Goal: Information Seeking & Learning: Find specific fact

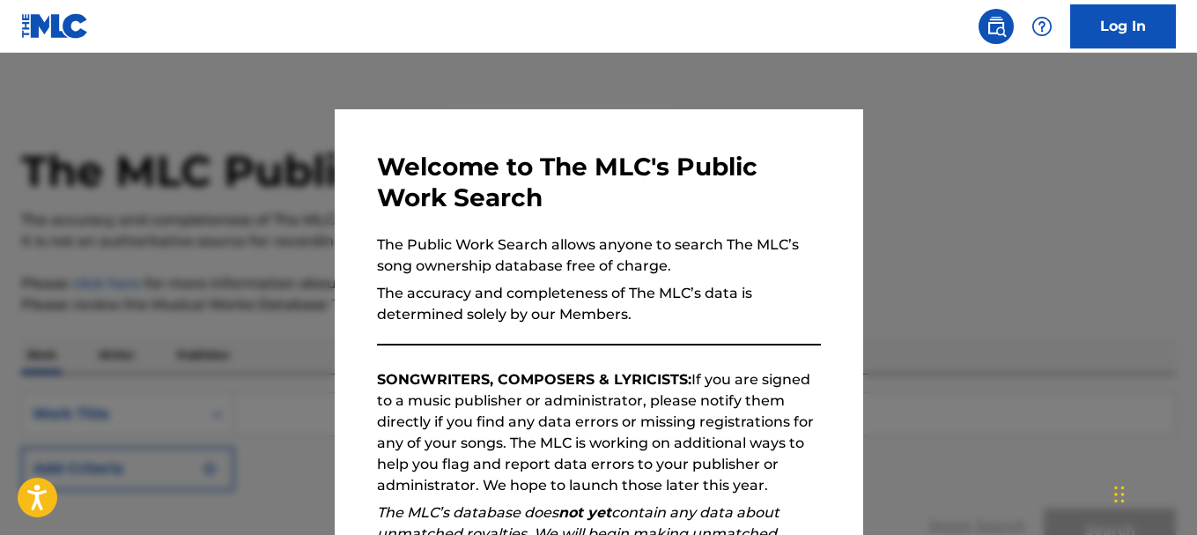
click at [1030, 166] on div at bounding box center [598, 320] width 1197 height 535
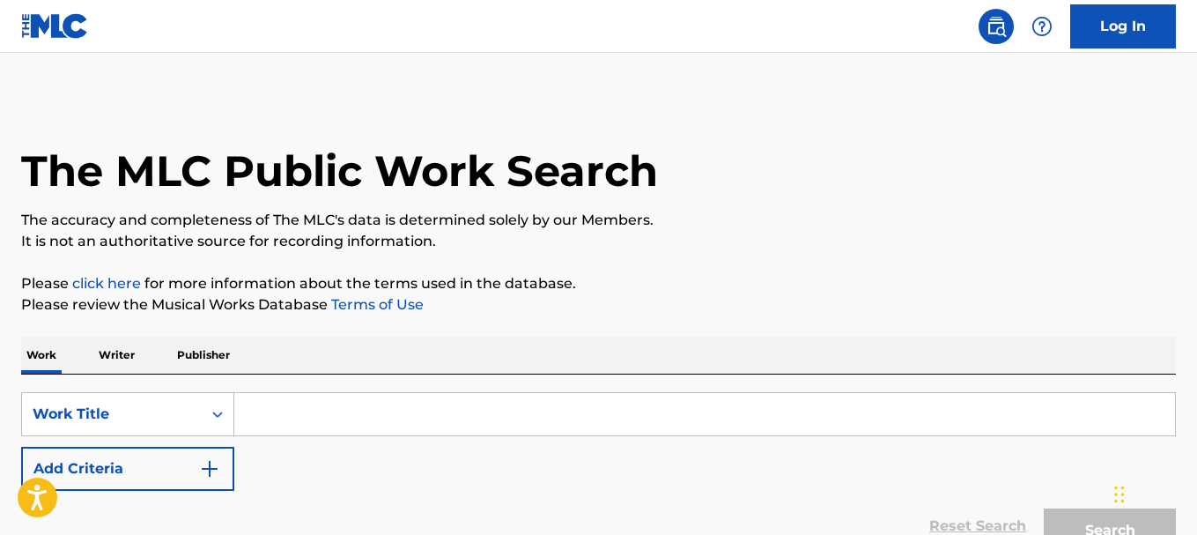
click at [265, 420] on input "Search Form" at bounding box center [704, 414] width 941 height 42
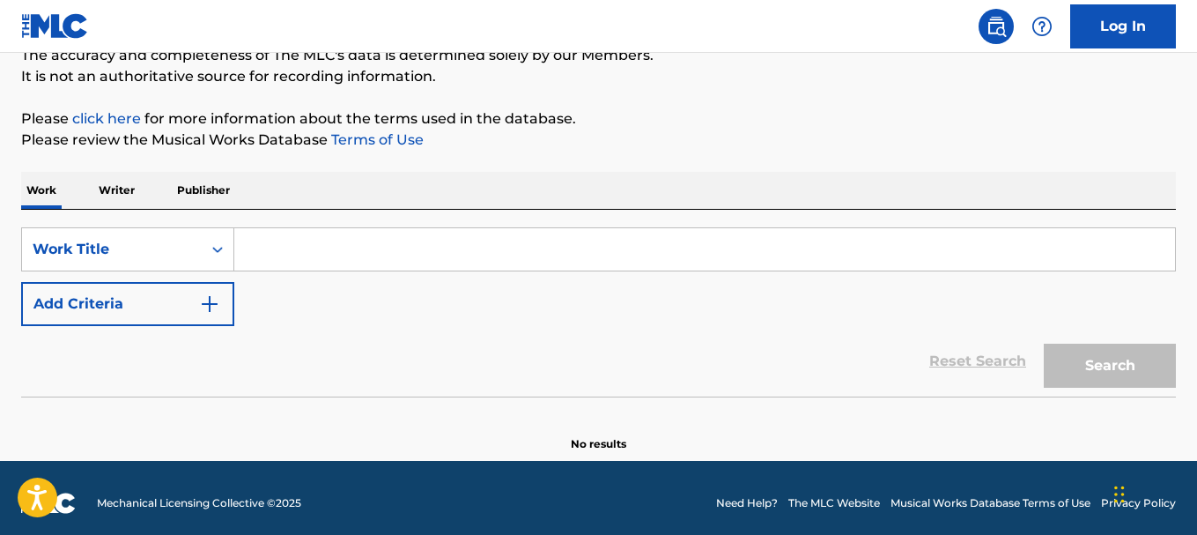
scroll to position [175, 0]
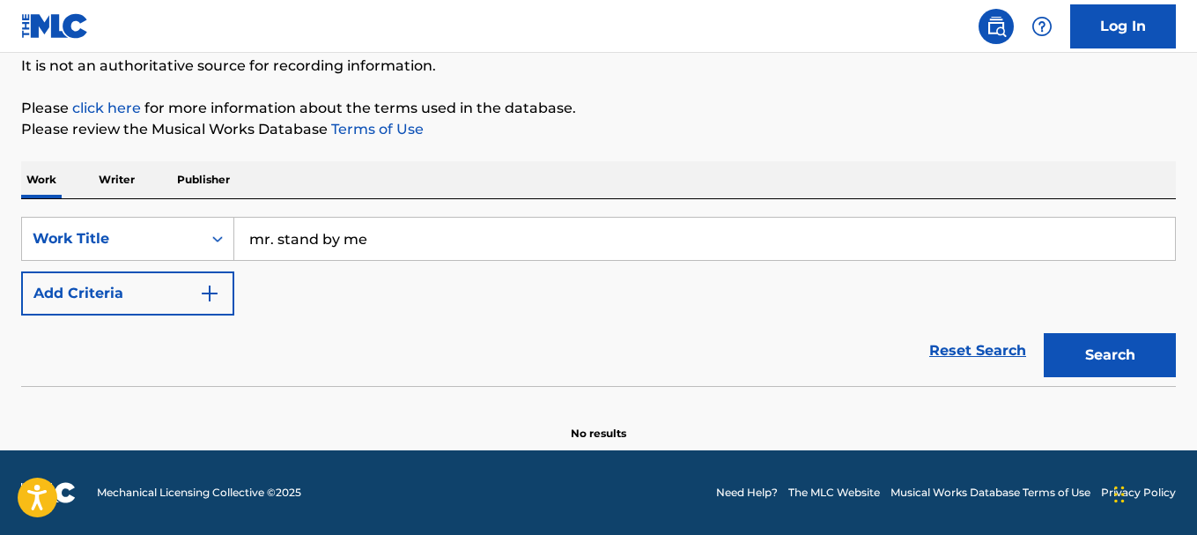
type input "mr. stand by me"
click at [1113, 352] on button "Search" at bounding box center [1110, 355] width 132 height 44
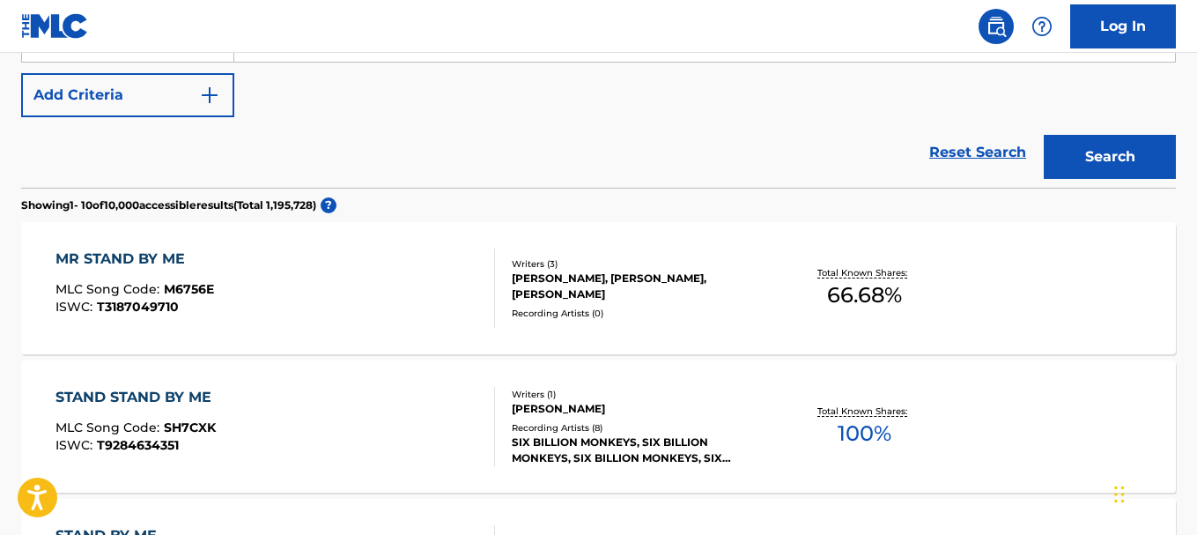
scroll to position [448, 0]
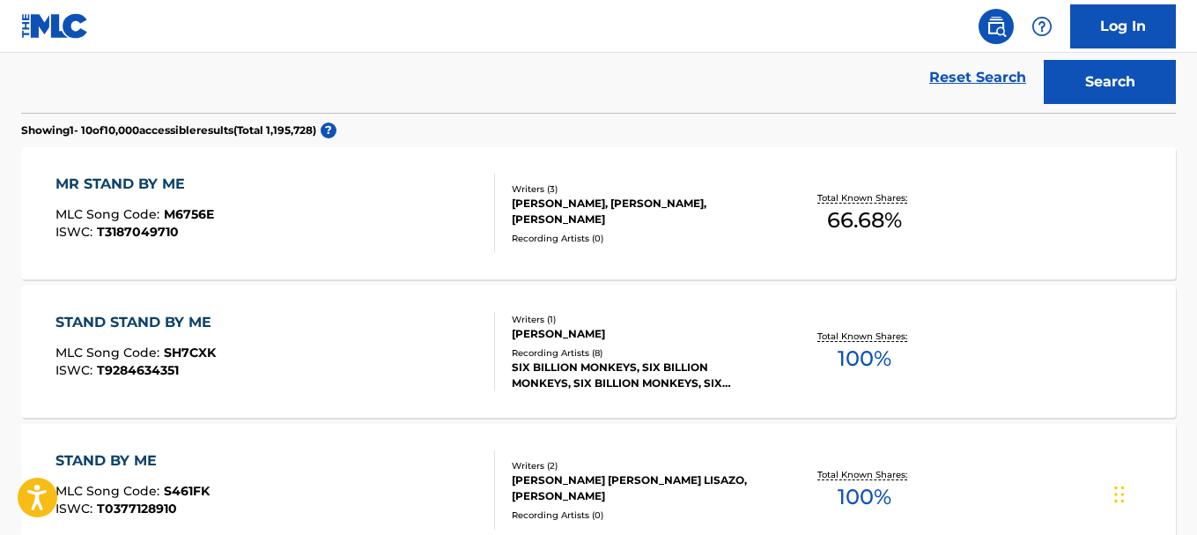
click at [174, 215] on span "M6756E" at bounding box center [189, 214] width 50 height 16
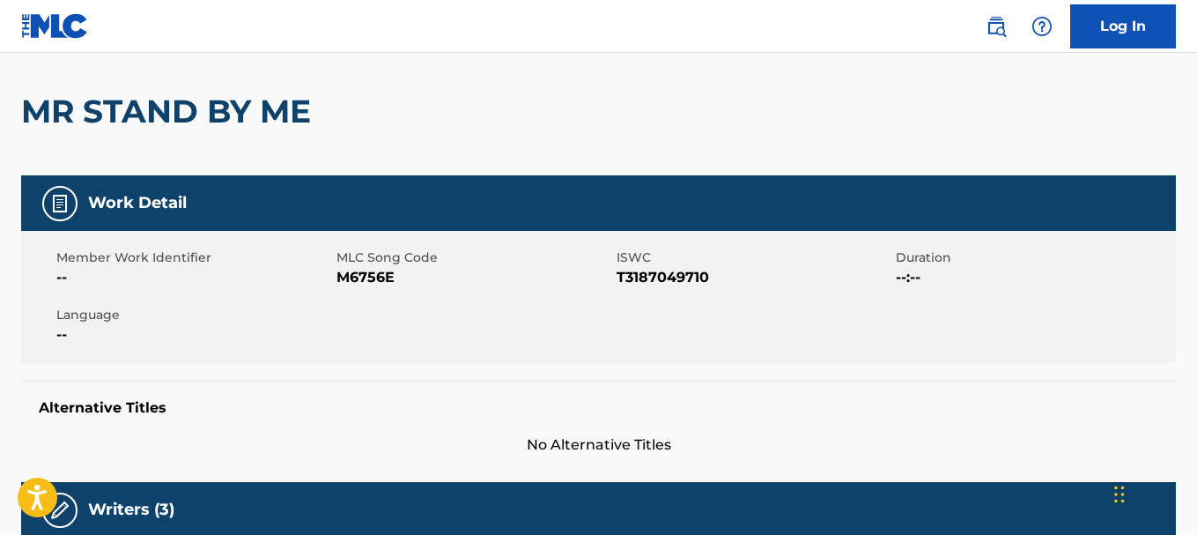
scroll to position [135, 0]
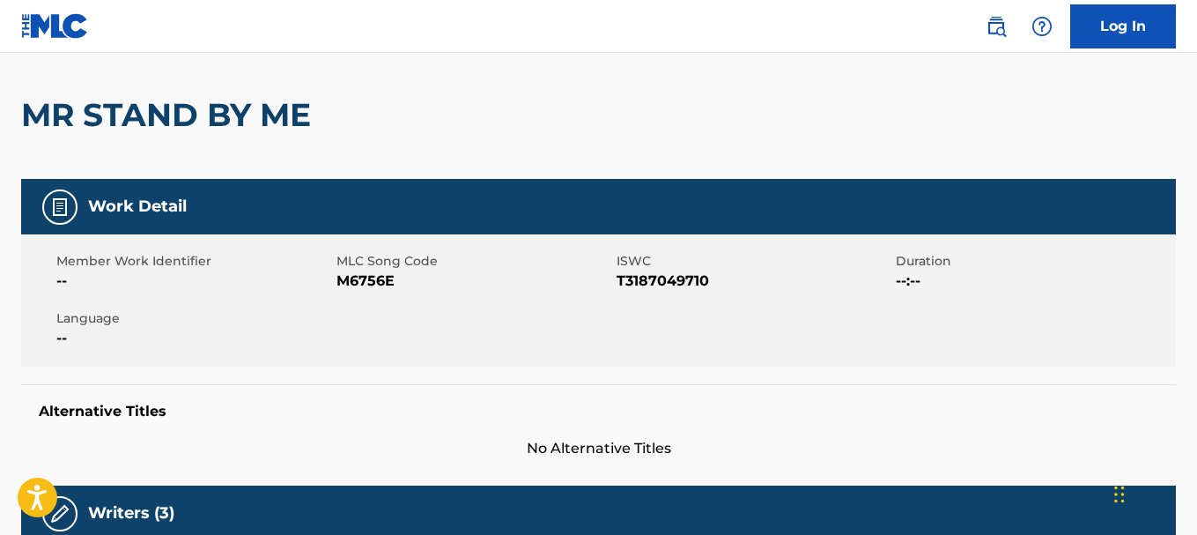
scroll to position [494, 0]
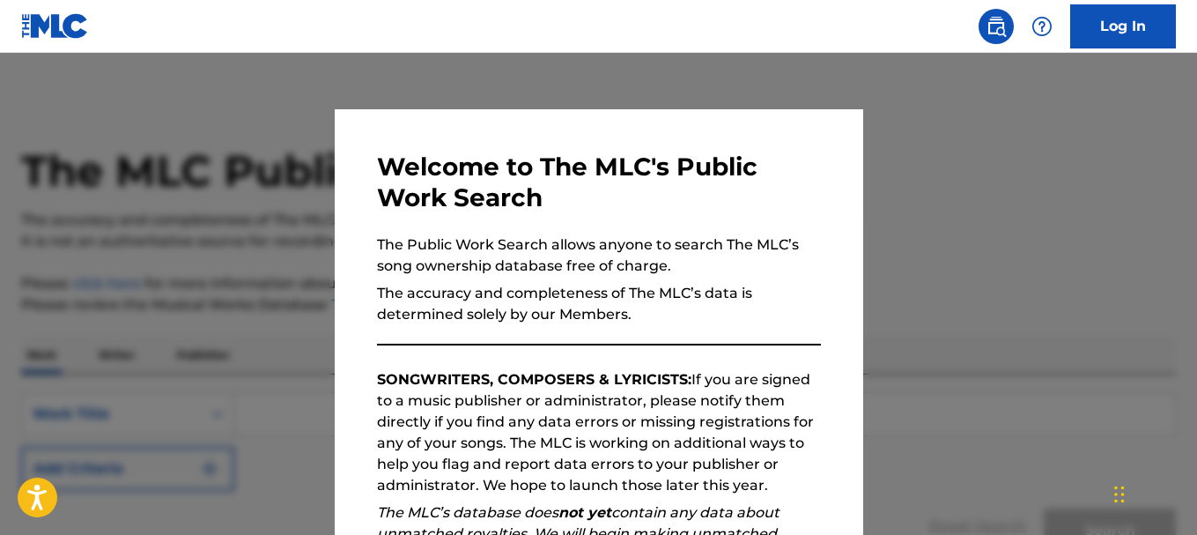
scroll to position [175, 0]
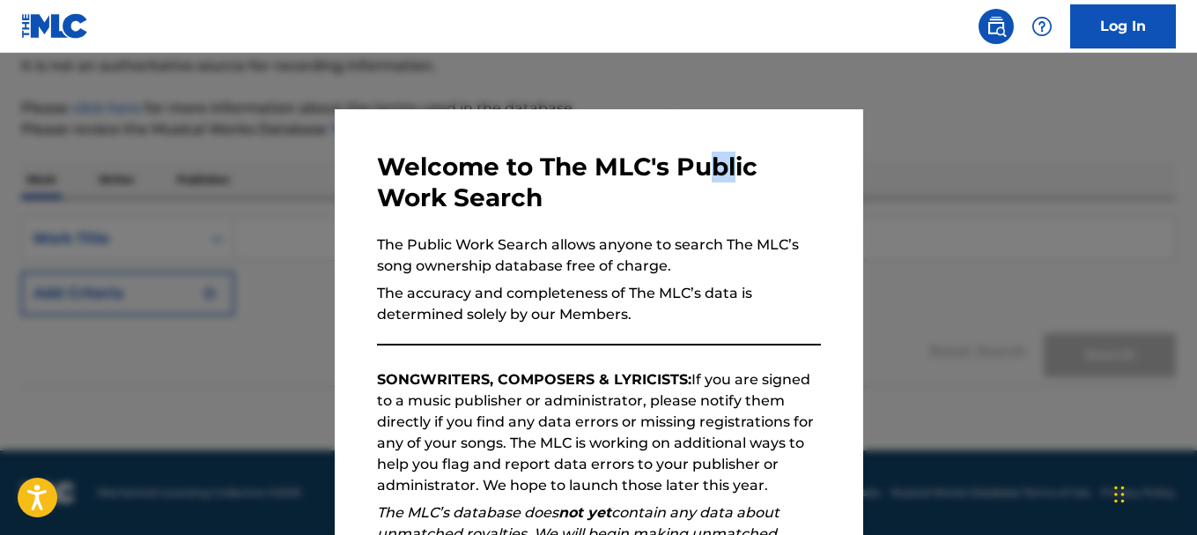
drag, startPoint x: 713, startPoint y: 172, endPoint x: 731, endPoint y: 136, distance: 40.6
click at [731, 136] on div "Welcome to The MLC's Public Work Search The Public Work Search allows anyone to…" at bounding box center [599, 457] width 529 height 697
click at [1034, 92] on div at bounding box center [598, 320] width 1197 height 535
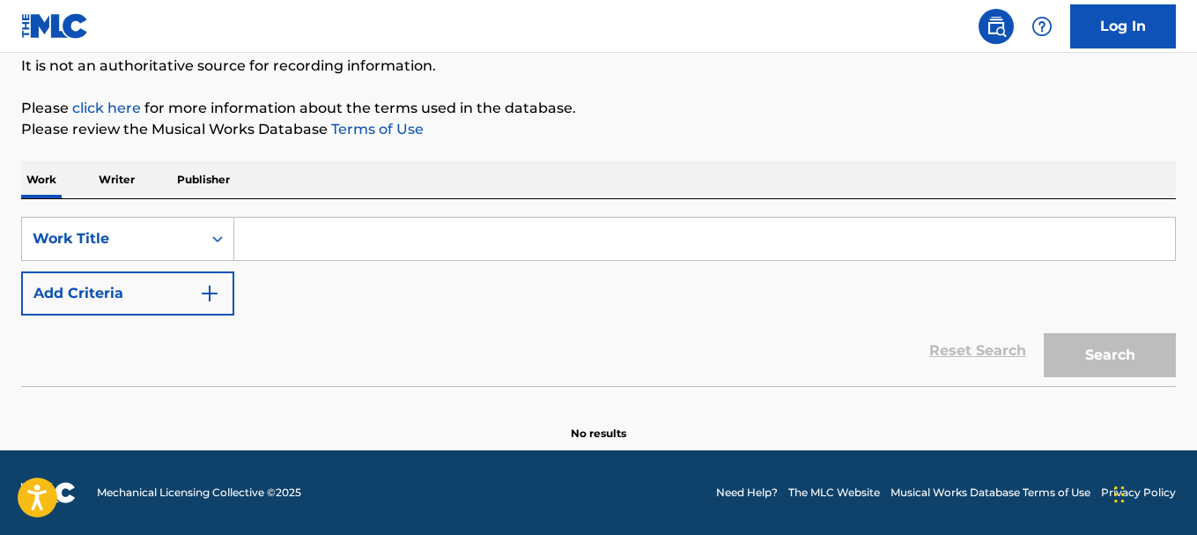
click at [493, 248] on input "Search Form" at bounding box center [704, 239] width 941 height 42
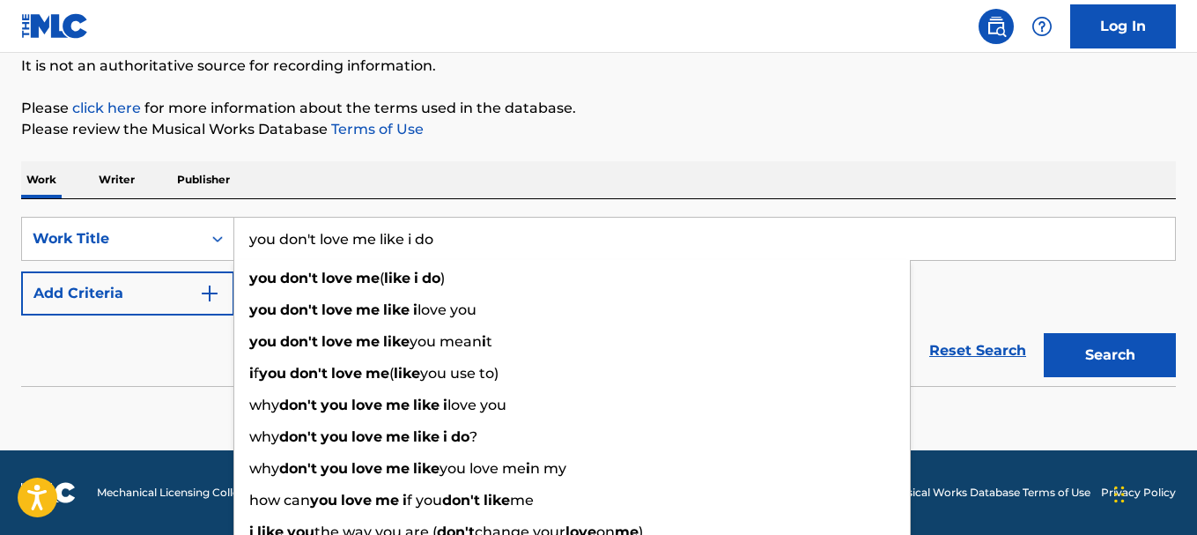
type input "you don't love me like i do"
click at [1109, 350] on button "Search" at bounding box center [1110, 355] width 132 height 44
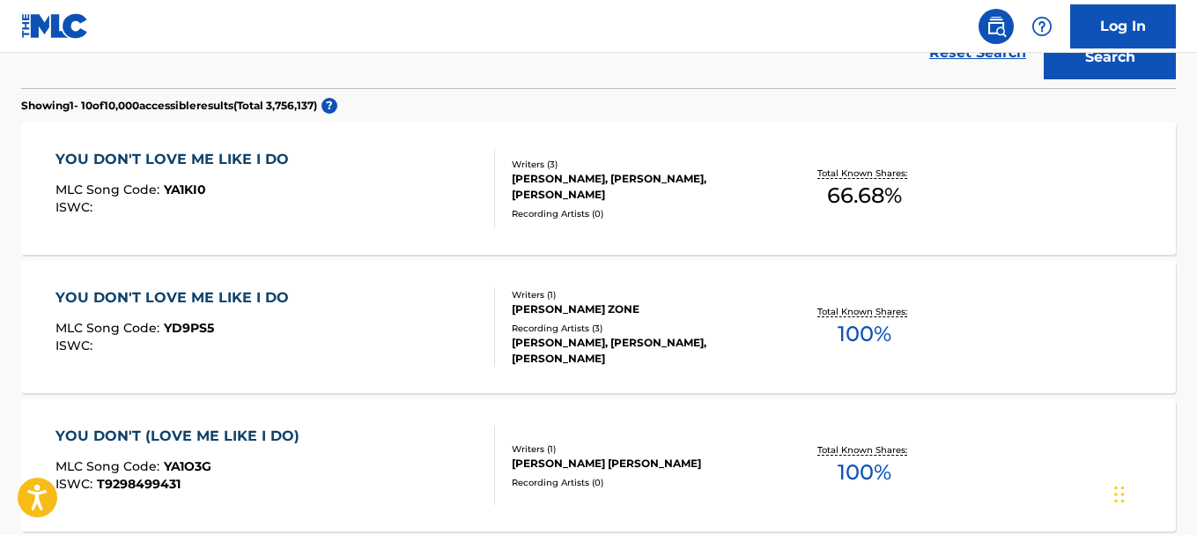
scroll to position [506, 0]
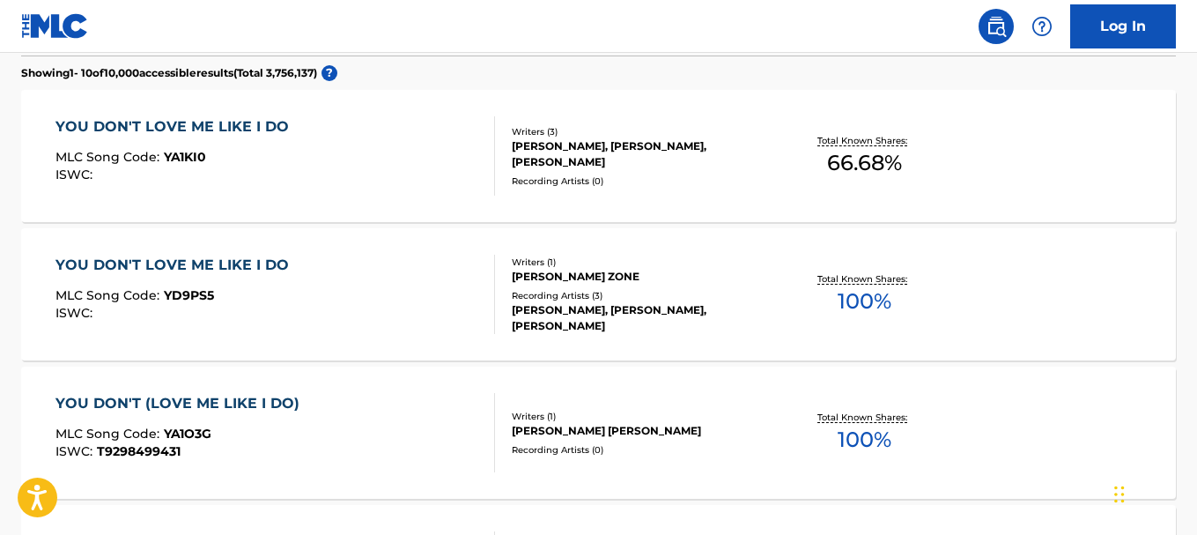
click at [682, 151] on div "[PERSON_NAME], [PERSON_NAME], [PERSON_NAME]" at bounding box center [640, 154] width 257 height 32
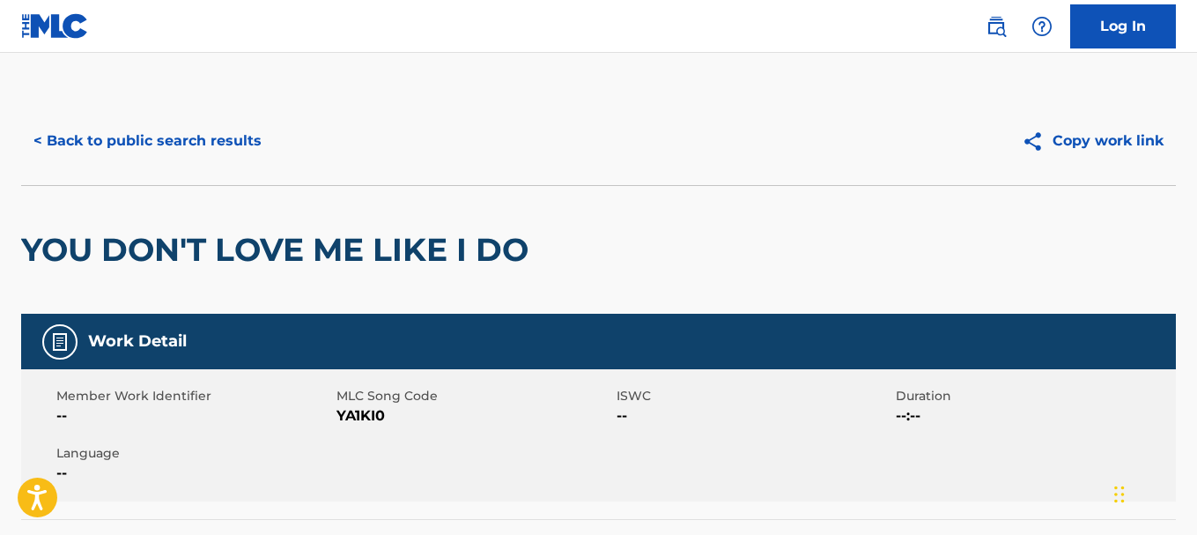
click at [162, 144] on button "< Back to public search results" at bounding box center [147, 141] width 253 height 44
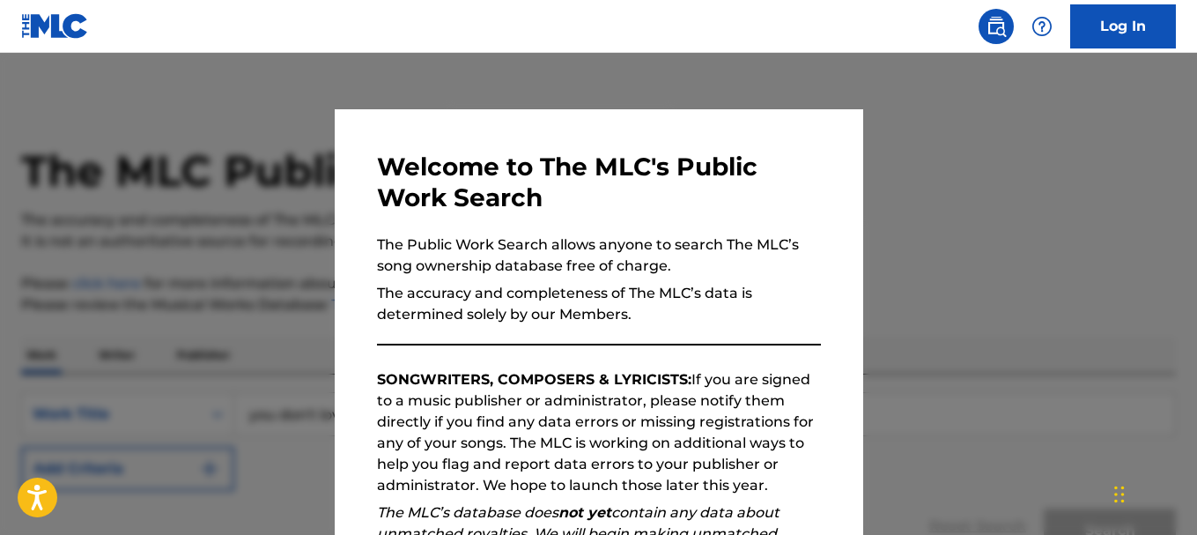
scroll to position [551, 0]
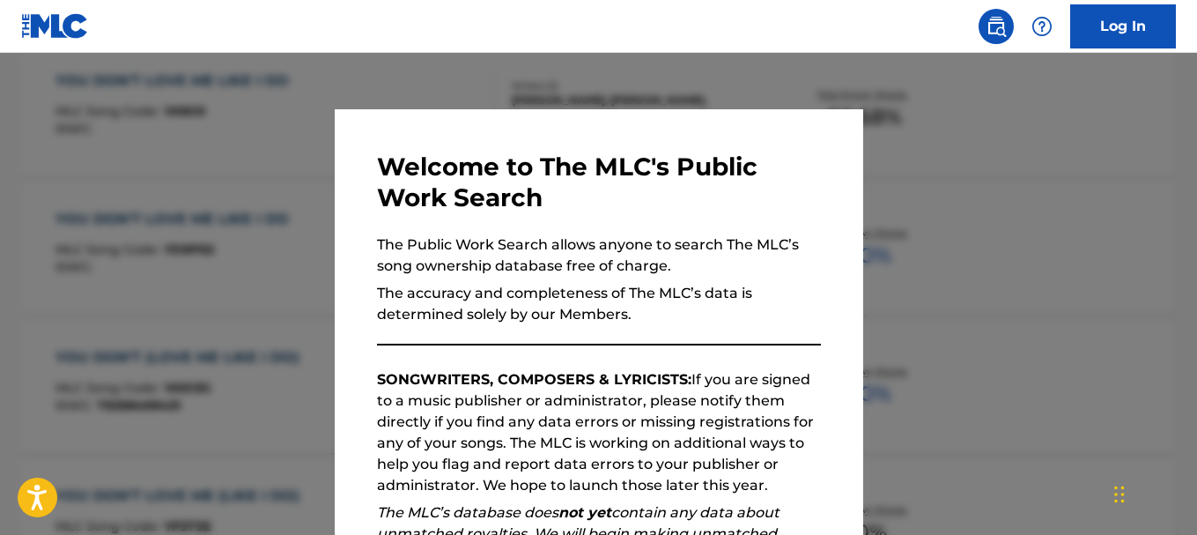
click at [943, 189] on div at bounding box center [598, 320] width 1197 height 535
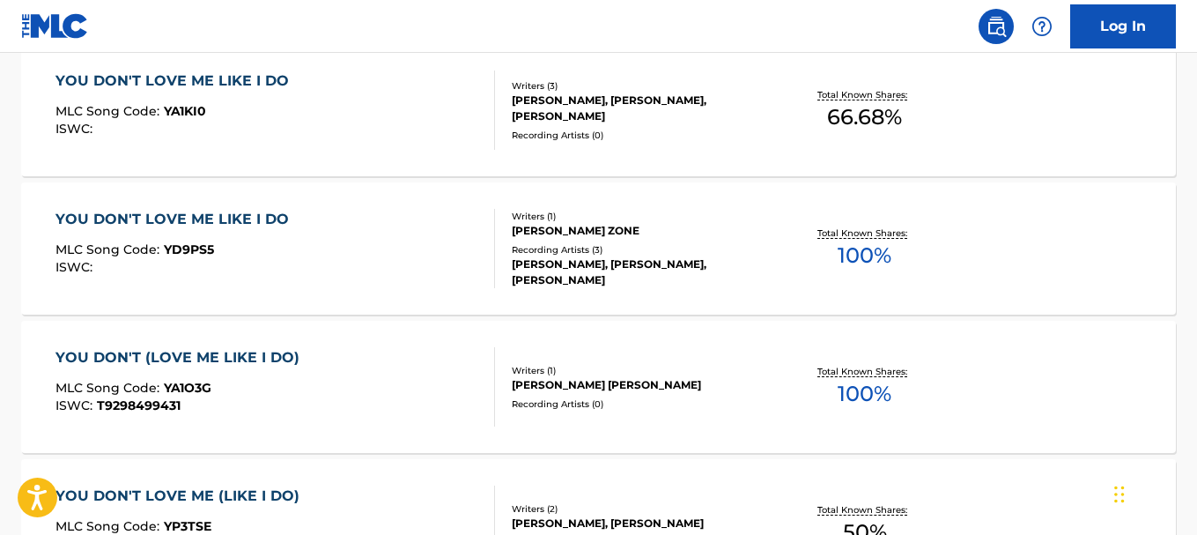
scroll to position [0, 0]
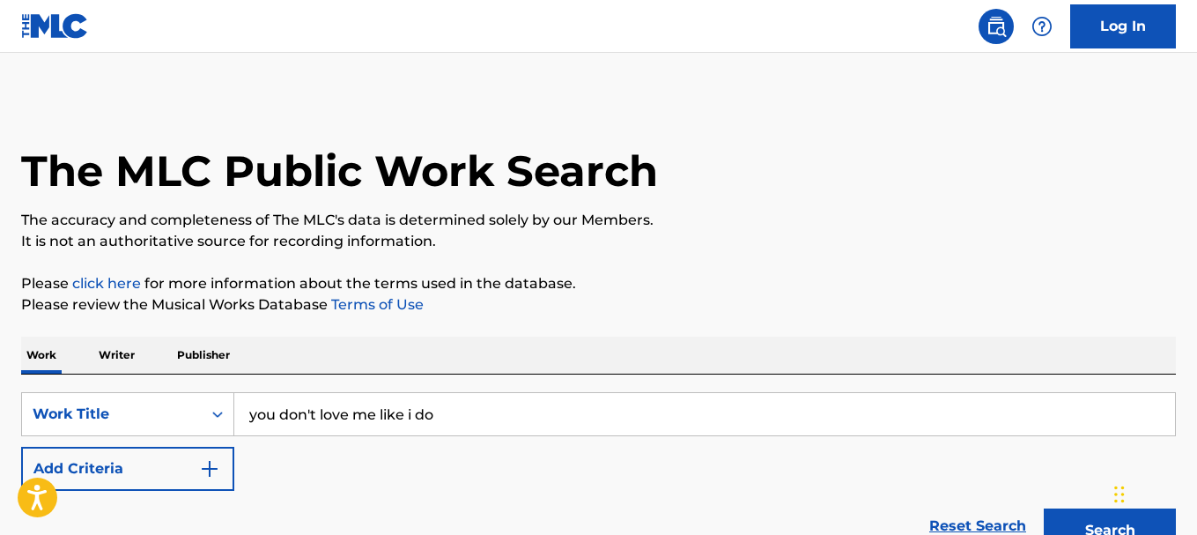
drag, startPoint x: 468, startPoint y: 410, endPoint x: 173, endPoint y: 375, distance: 297.1
click at [173, 375] on div "SearchWithCriteria262a987f-8a61-4667-9839-758afed2ed85 Work Title you don't lov…" at bounding box center [598, 467] width 1155 height 187
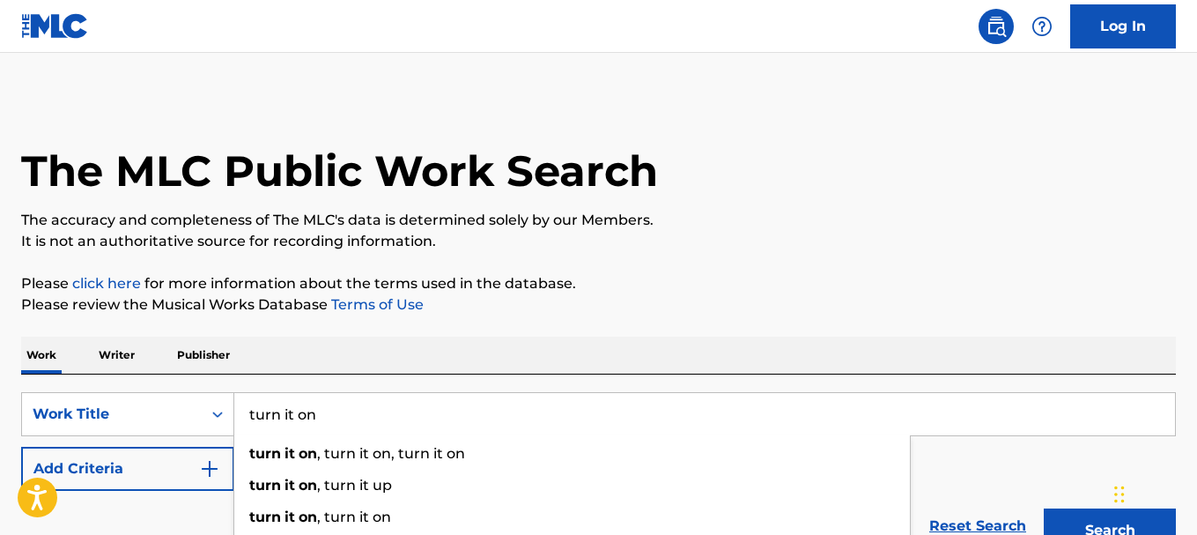
type input "turn it on"
click at [1096, 518] on button "Search" at bounding box center [1110, 530] width 132 height 44
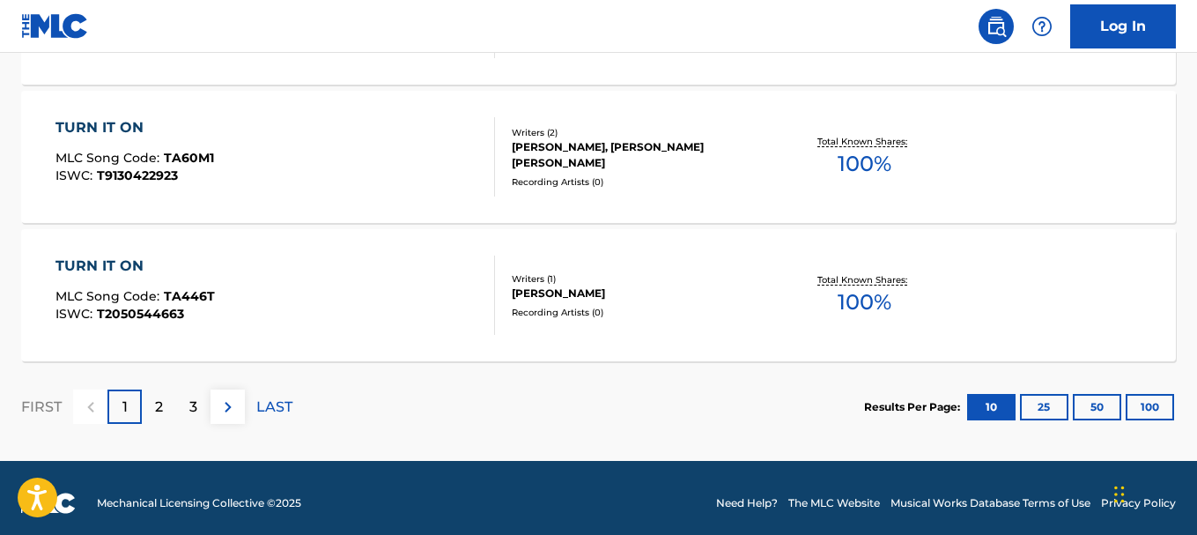
scroll to position [1622, 0]
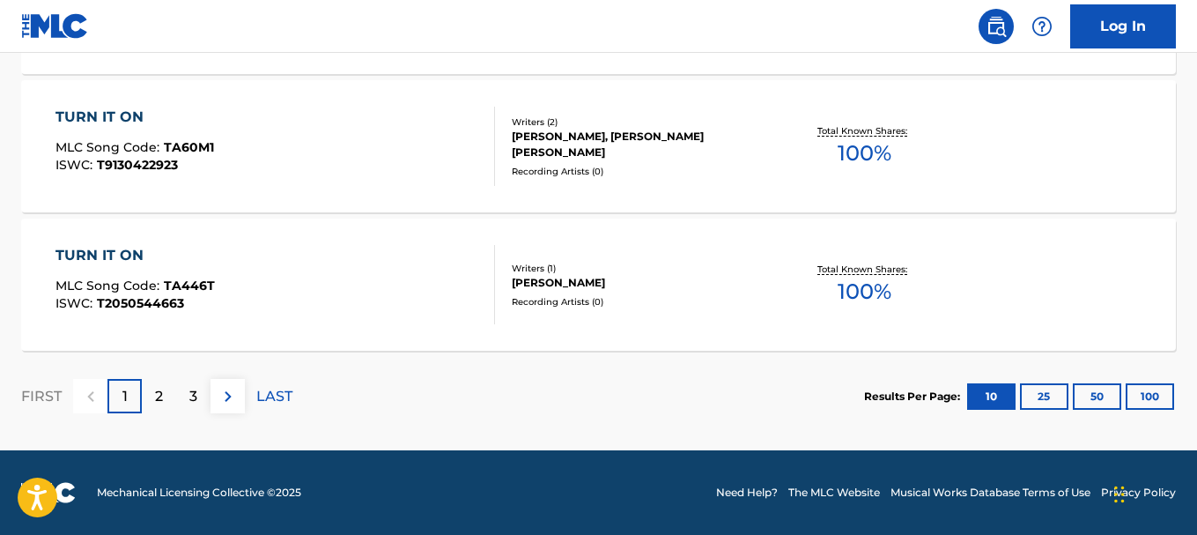
click at [232, 389] on img at bounding box center [228, 396] width 21 height 21
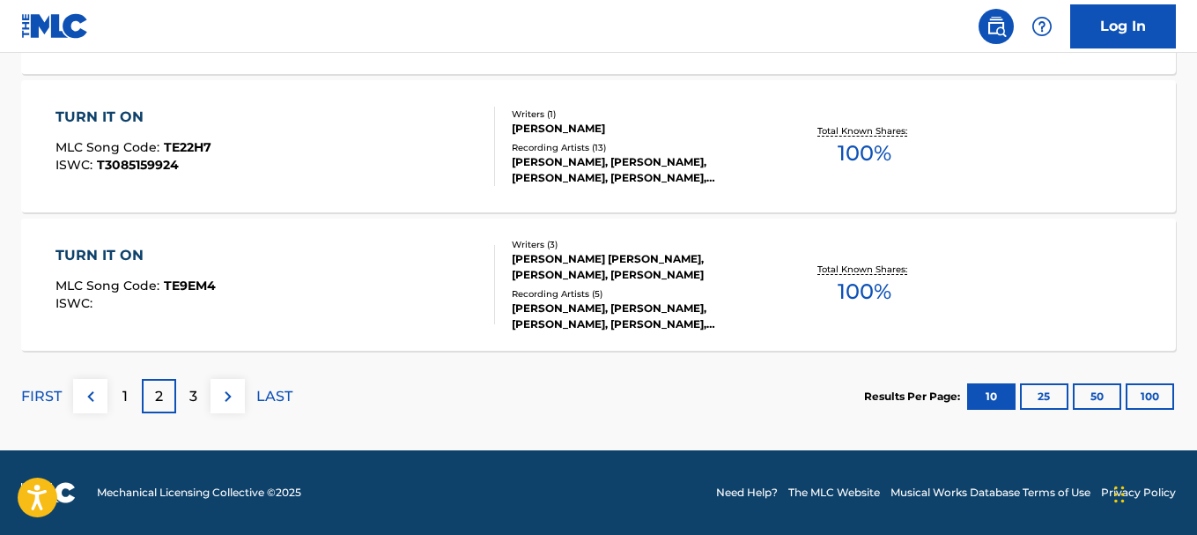
click at [195, 403] on p "3" at bounding box center [193, 396] width 8 height 21
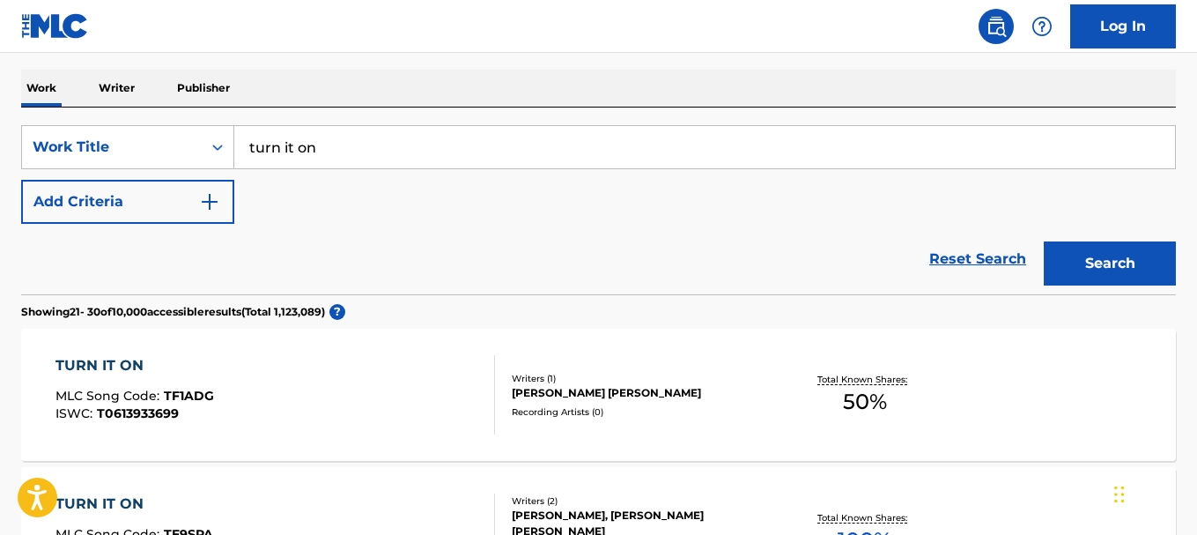
scroll to position [0, 0]
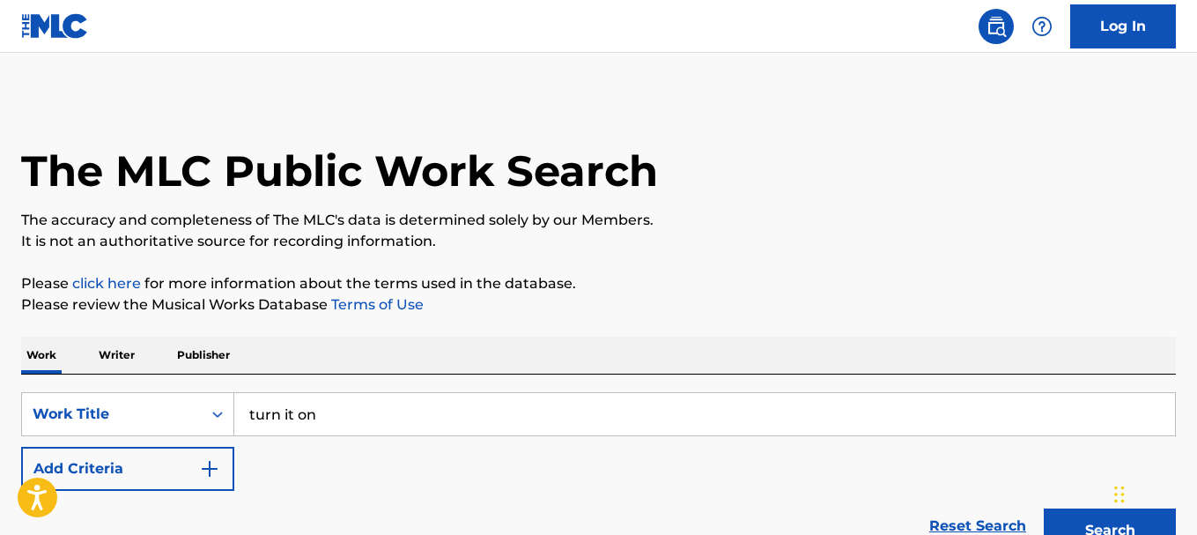
click at [177, 479] on button "Add Criteria" at bounding box center [127, 469] width 213 height 44
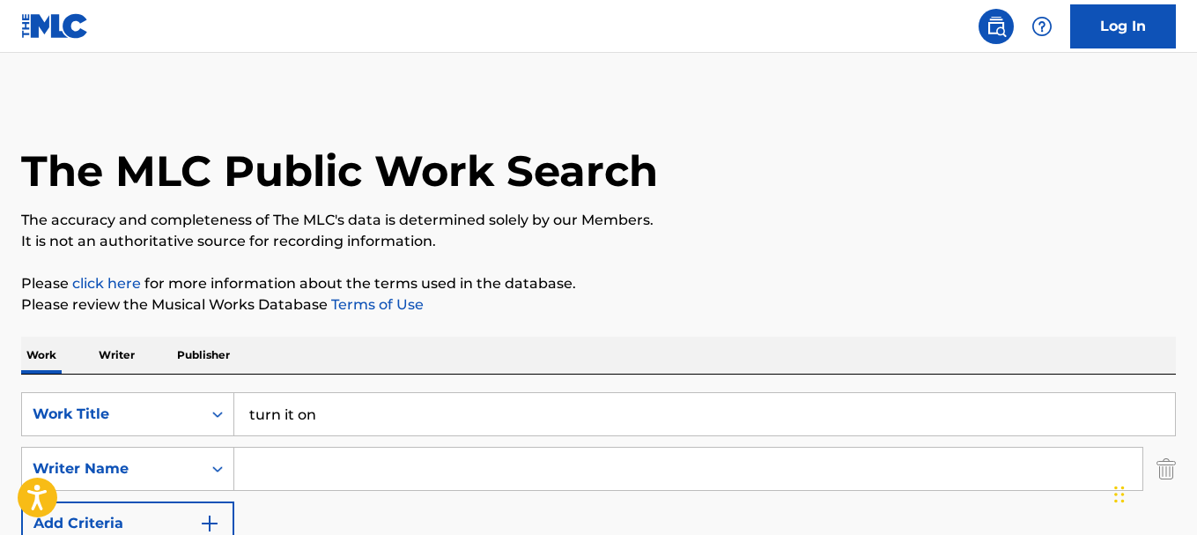
click at [295, 459] on input "Search Form" at bounding box center [688, 469] width 908 height 42
type input "geri halliwell"
click at [379, 511] on strong "halliwell" at bounding box center [410, 507] width 63 height 17
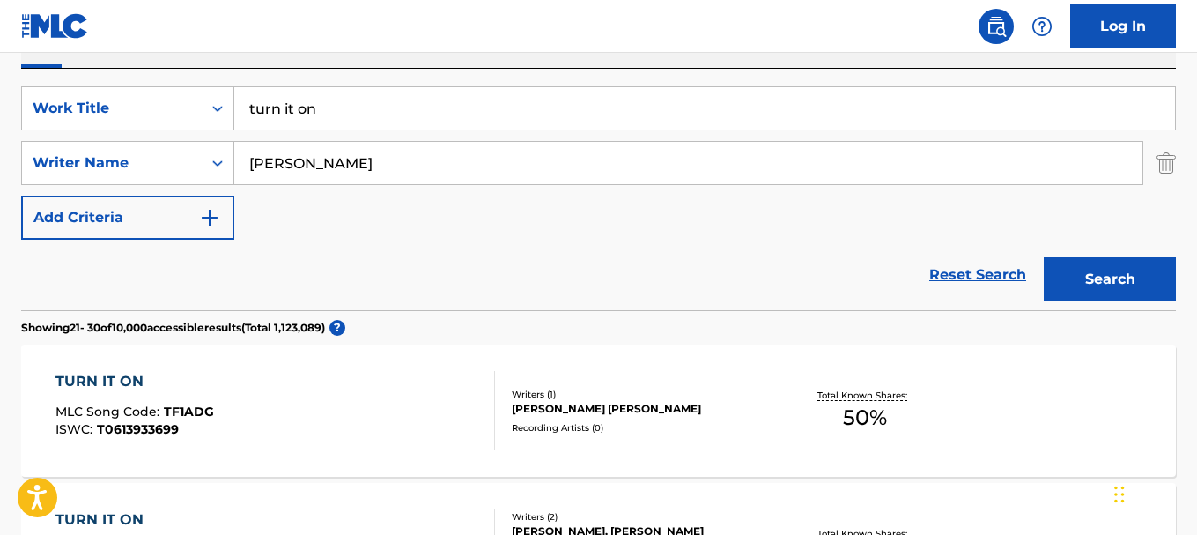
scroll to position [332, 0]
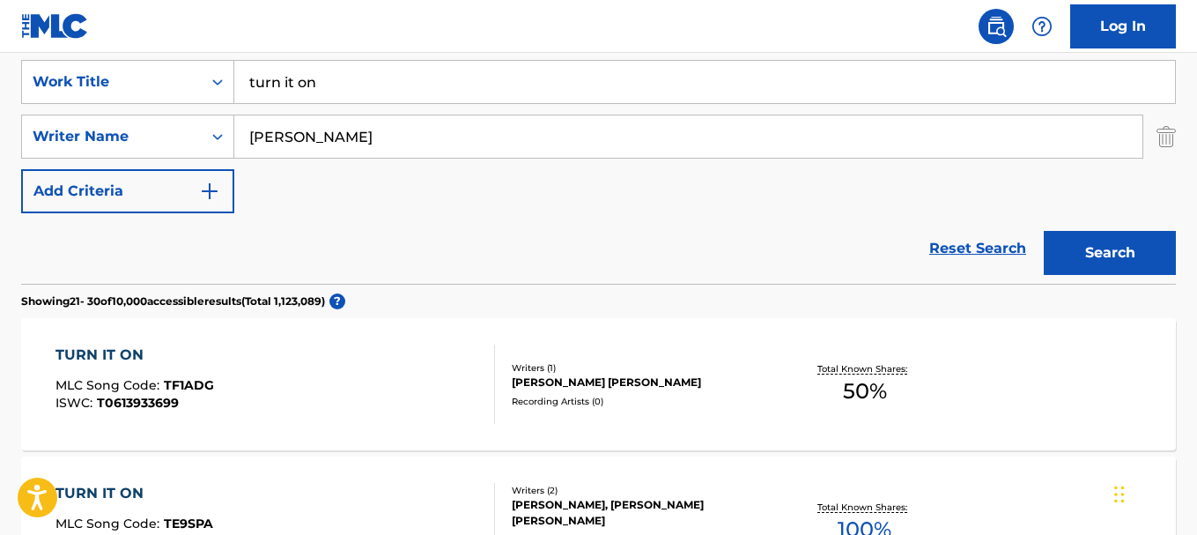
click at [1091, 250] on button "Search" at bounding box center [1110, 253] width 132 height 44
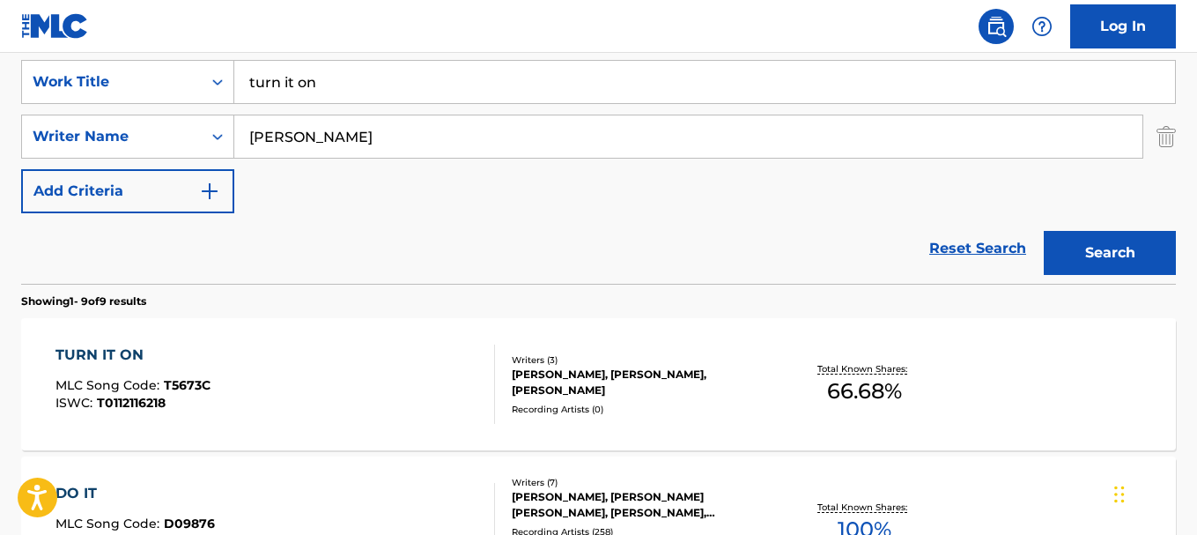
click at [674, 363] on div "Writers ( 3 )" at bounding box center [640, 359] width 257 height 13
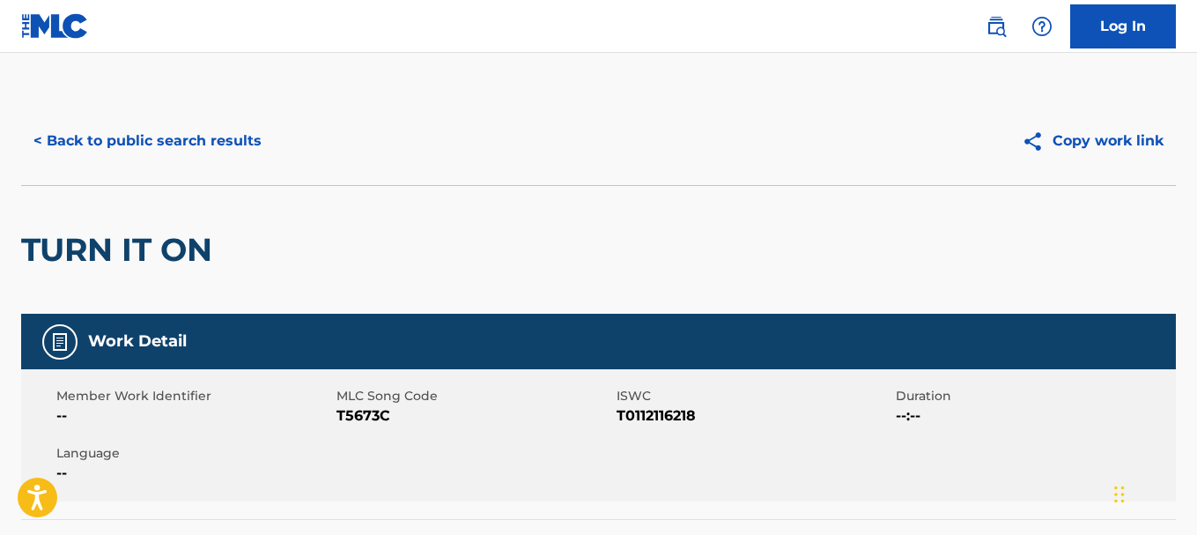
click at [96, 144] on button "< Back to public search results" at bounding box center [147, 141] width 253 height 44
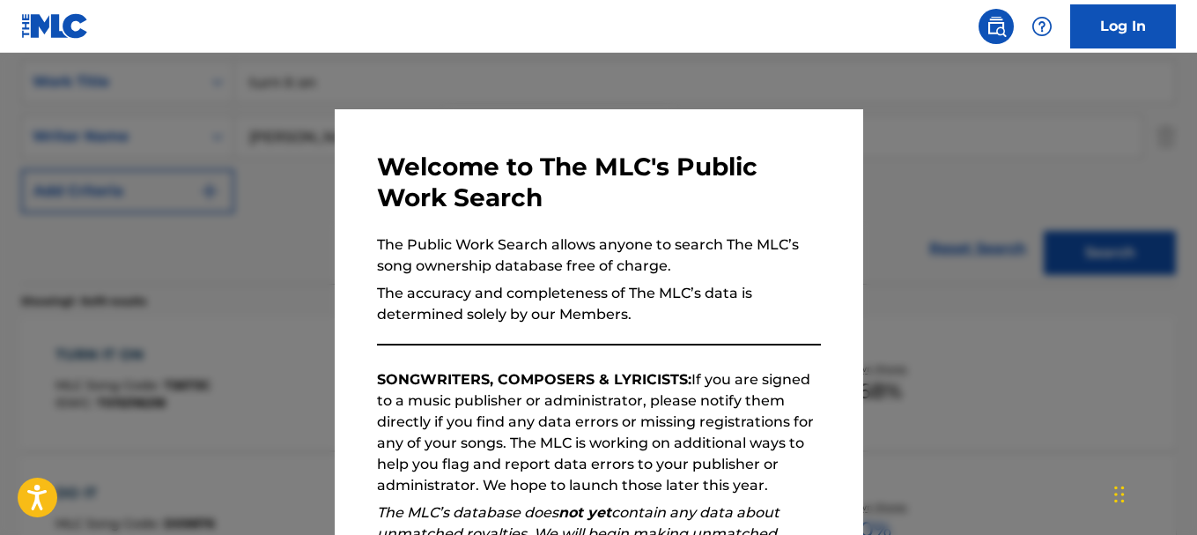
click at [1066, 129] on div at bounding box center [598, 320] width 1197 height 535
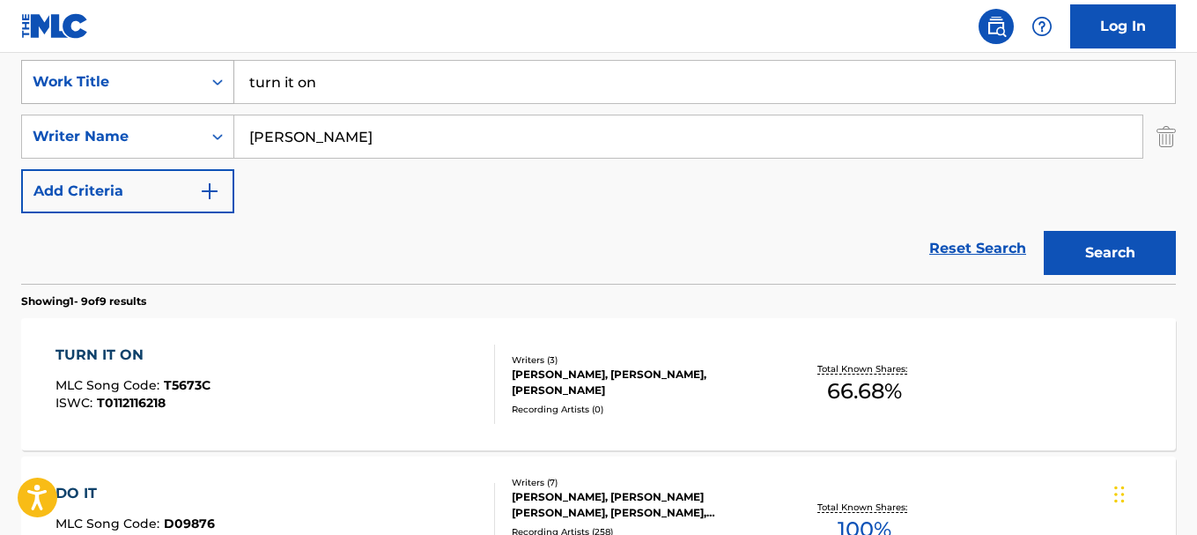
drag, startPoint x: 515, startPoint y: 90, endPoint x: 123, endPoint y: 63, distance: 393.0
click at [123, 63] on div "SearchWithCriteria262a987f-8a61-4667-9839-758afed2ed85 Work Title turn it on" at bounding box center [598, 82] width 1155 height 44
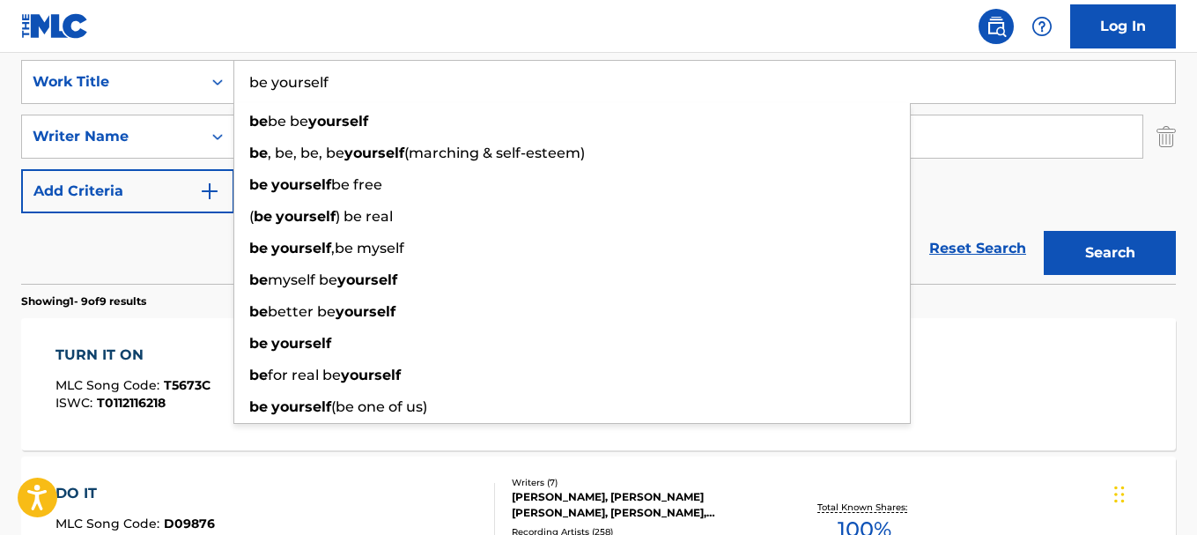
type input "be yourself"
click at [158, 265] on div "Reset Search Search" at bounding box center [598, 248] width 1155 height 70
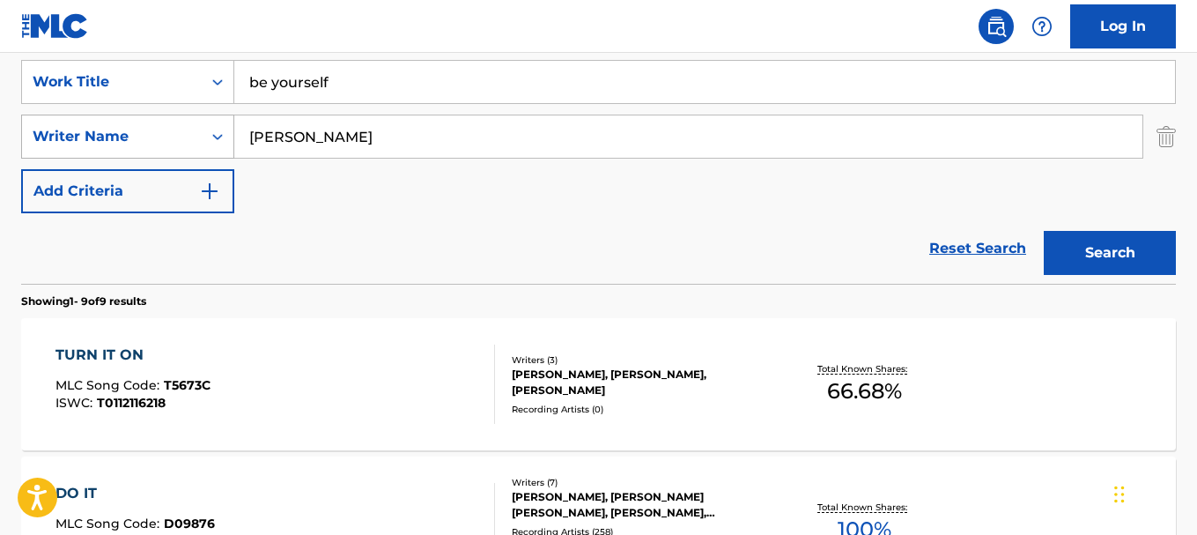
drag, startPoint x: 366, startPoint y: 144, endPoint x: 130, endPoint y: 115, distance: 237.1
click at [130, 115] on div "SearchWithCriteria839a5d66-1e6a-463a-9ade-15b9dbb02d80 Writer Name geri halliwe…" at bounding box center [598, 137] width 1155 height 44
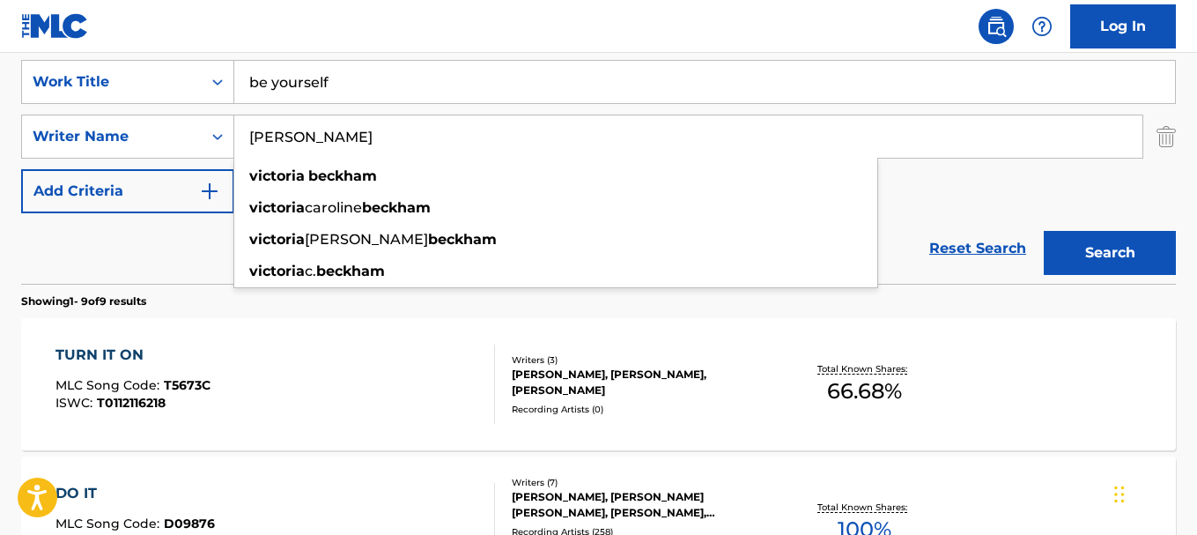
type input "victoria beckham"
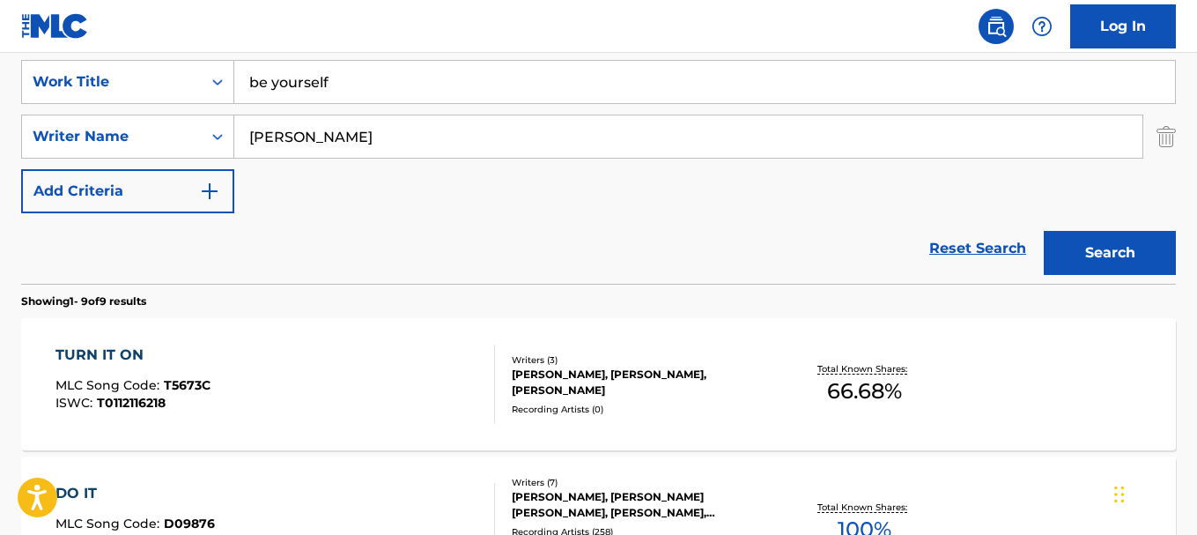
click at [1092, 261] on button "Search" at bounding box center [1110, 253] width 132 height 44
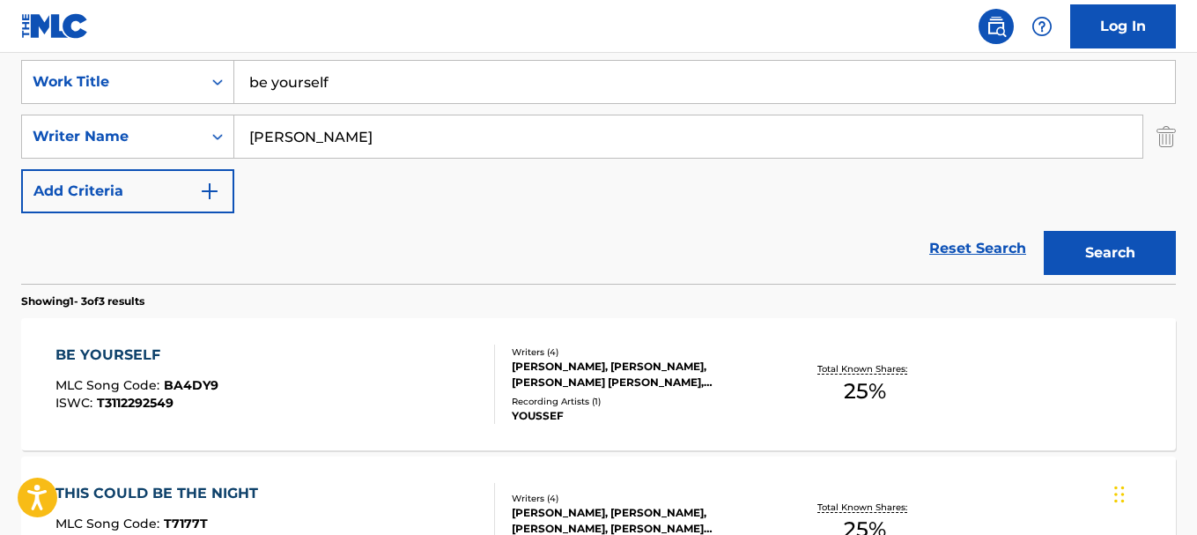
click at [248, 385] on div "BE YOURSELF MLC Song Code : BA4DY9 ISWC : T3112292549" at bounding box center [274, 383] width 439 height 79
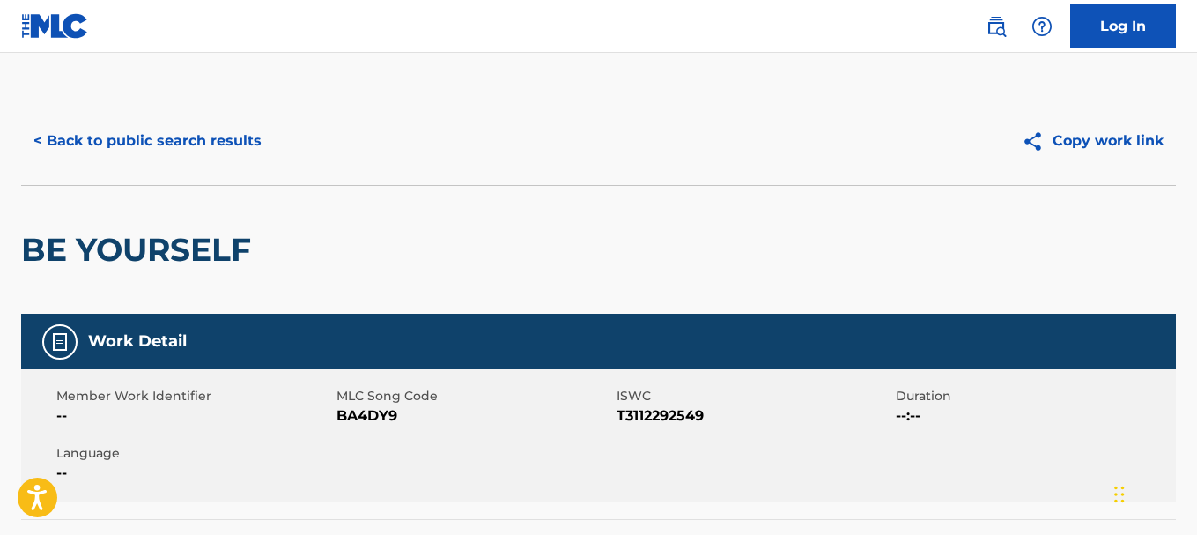
click at [75, 147] on button "< Back to public search results" at bounding box center [147, 141] width 253 height 44
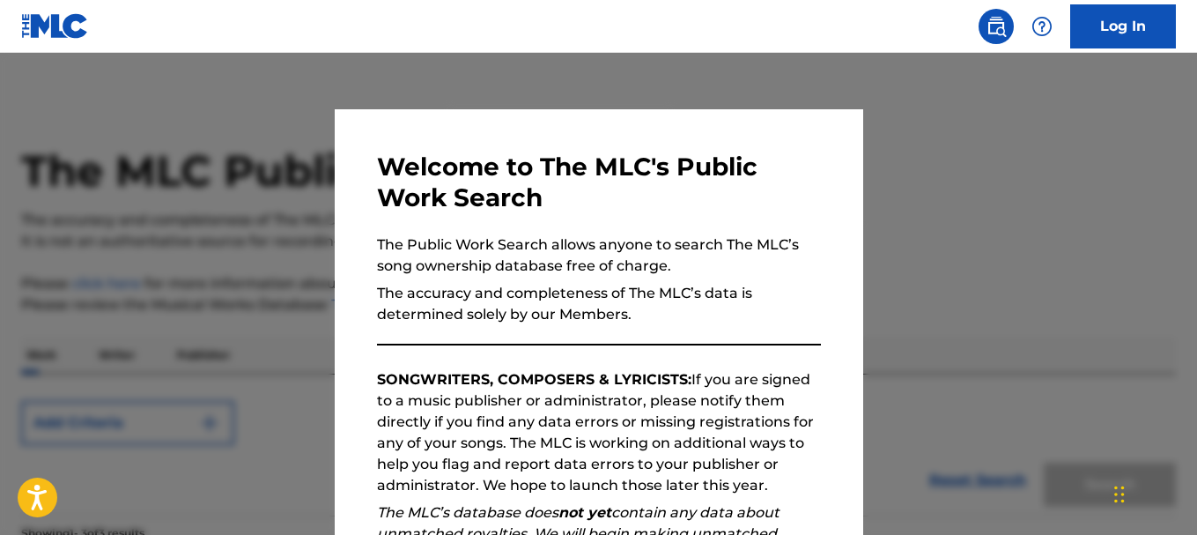
scroll to position [332, 0]
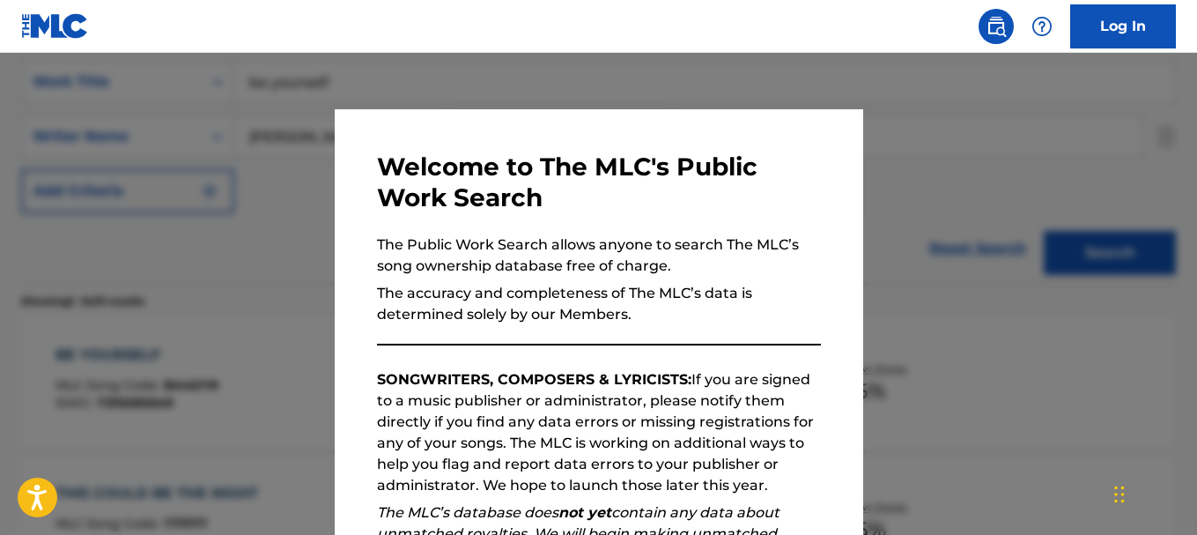
click at [865, 277] on div at bounding box center [598, 320] width 1197 height 535
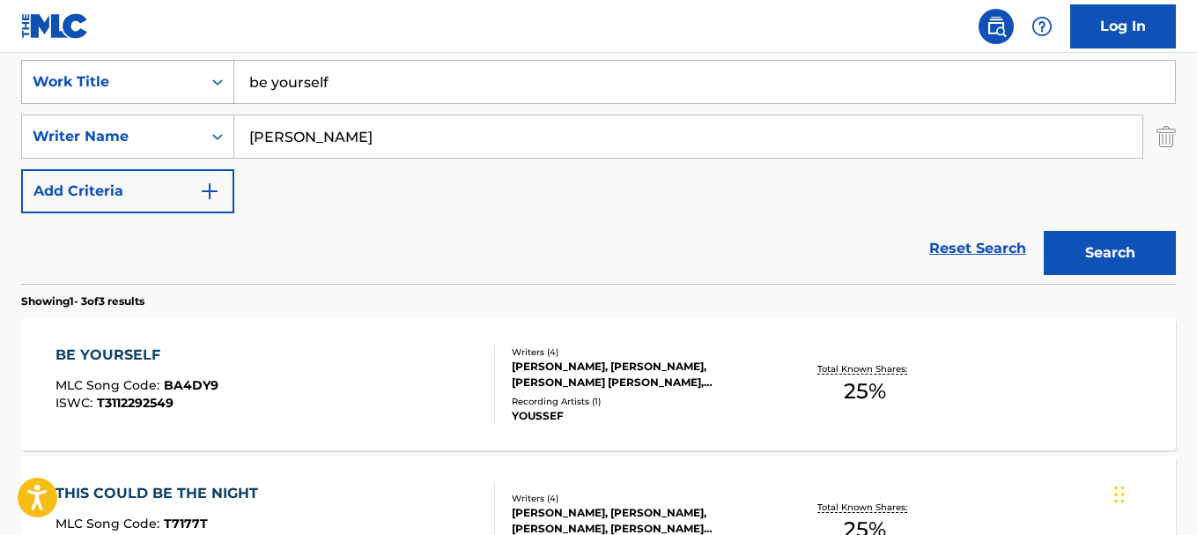
drag, startPoint x: 345, startPoint y: 80, endPoint x: 205, endPoint y: 78, distance: 140.1
click at [205, 78] on div "SearchWithCriteria262a987f-8a61-4667-9839-758afed2ed85 Work Title be yourself" at bounding box center [598, 82] width 1155 height 44
type input "won't tell me about it"
click at [1081, 258] on button "Search" at bounding box center [1110, 253] width 132 height 44
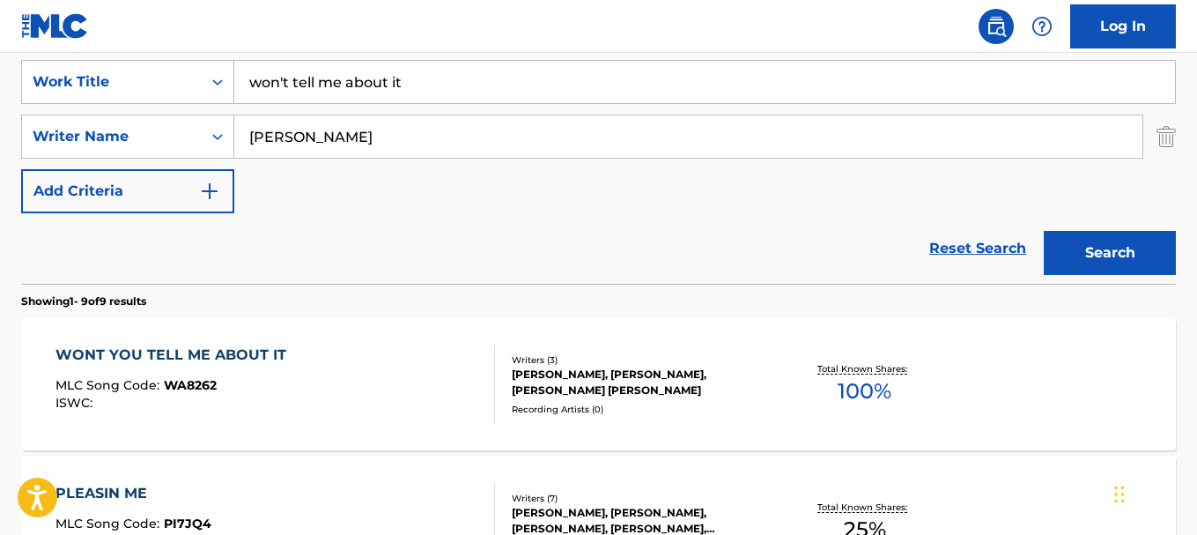
click at [647, 363] on div "Writers ( 3 )" at bounding box center [640, 359] width 257 height 13
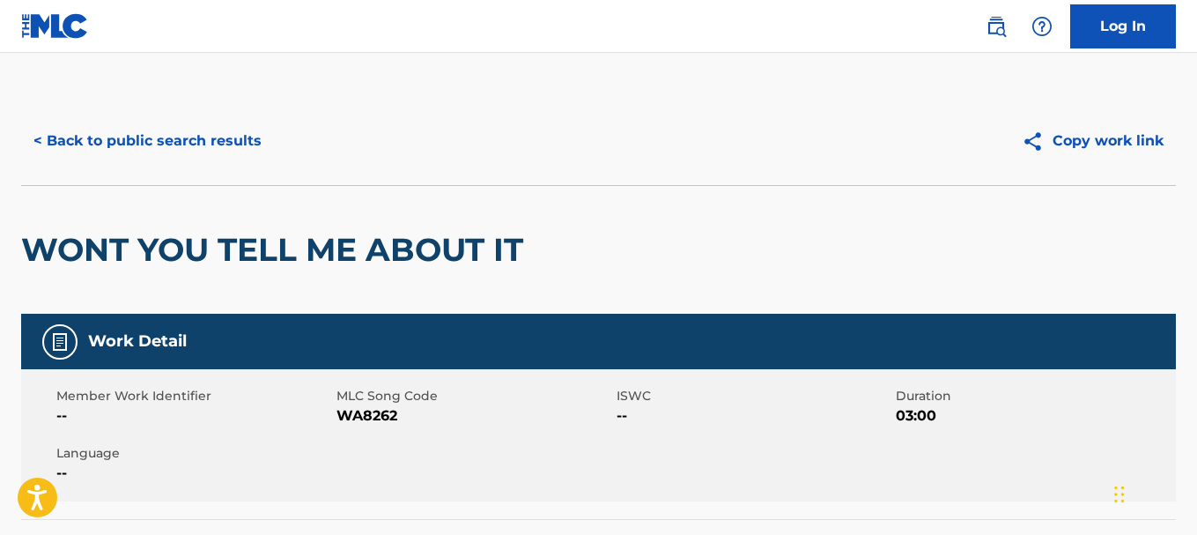
click at [51, 145] on button "< Back to public search results" at bounding box center [147, 141] width 253 height 44
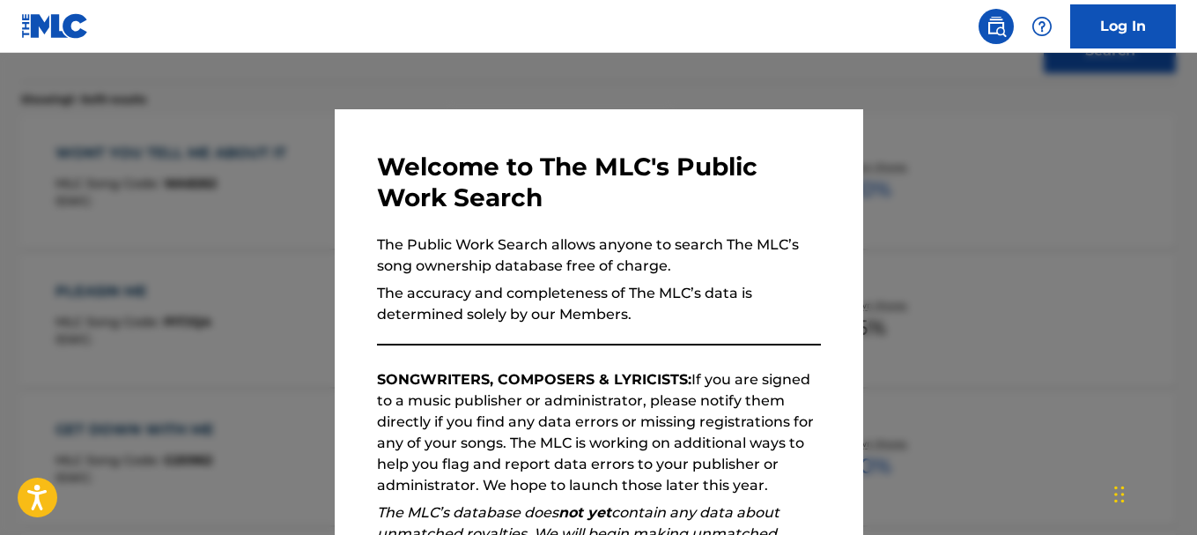
scroll to position [541, 0]
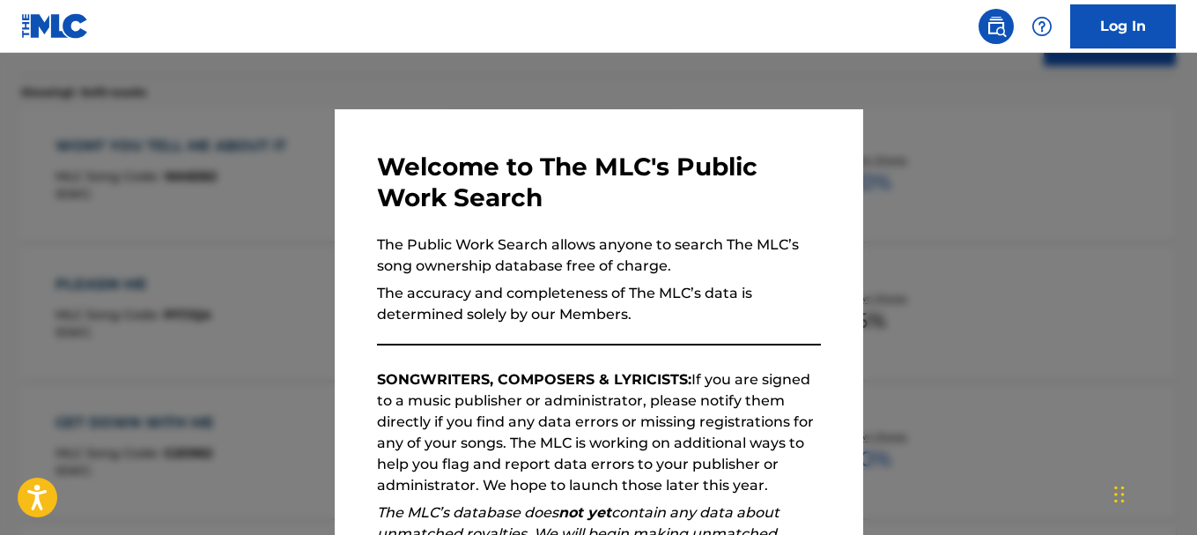
click at [898, 302] on div at bounding box center [598, 320] width 1197 height 535
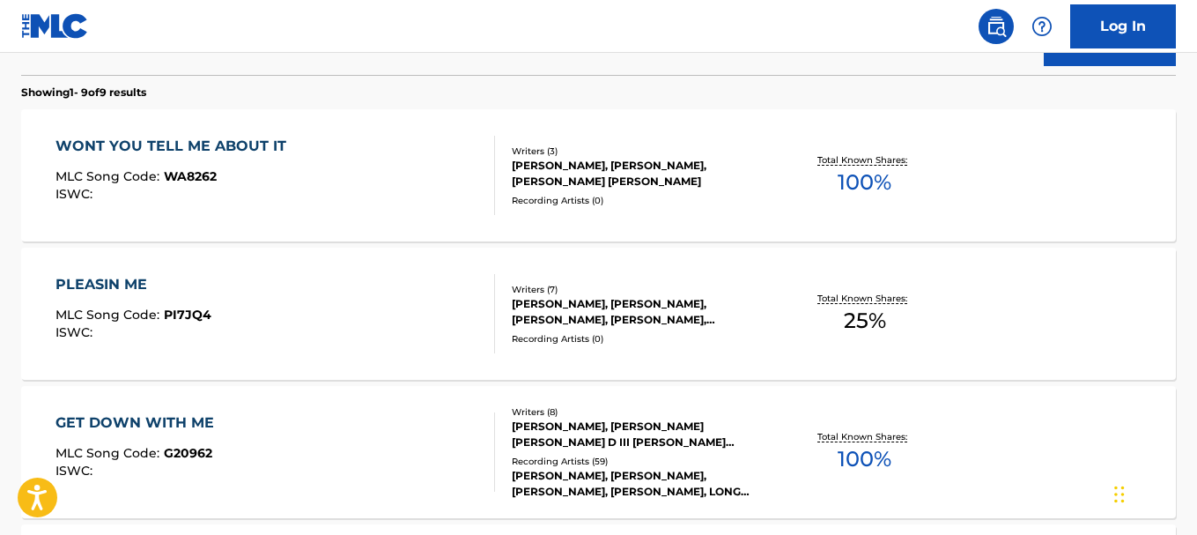
scroll to position [0, 0]
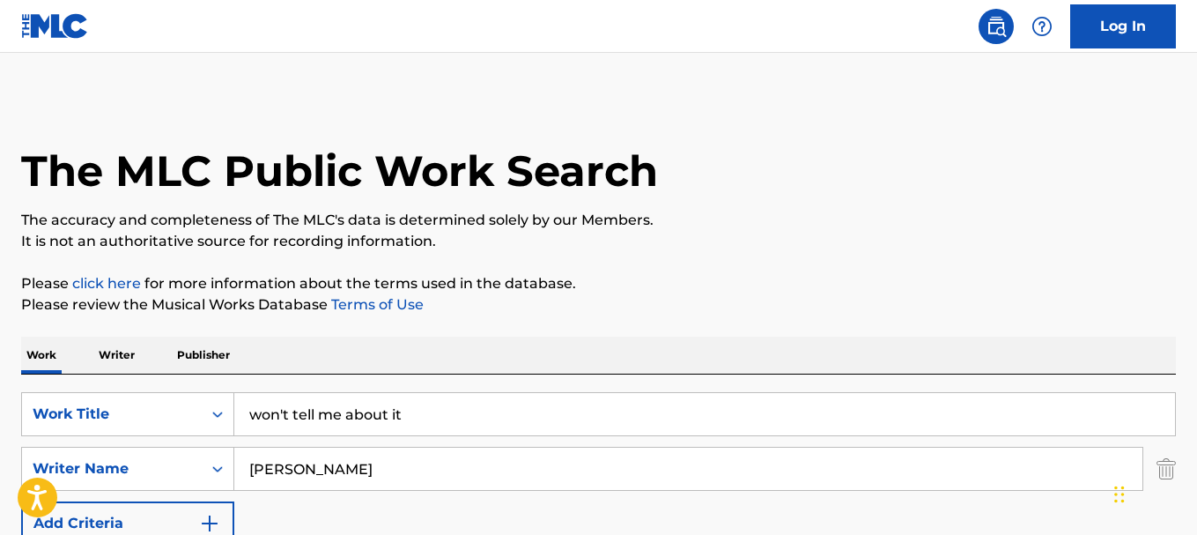
drag, startPoint x: 422, startPoint y: 415, endPoint x: 166, endPoint y: 382, distance: 258.4
click at [166, 382] on div "SearchWithCriteria262a987f-8a61-4667-9839-758afed2ed85 Work Title won't tell me…" at bounding box center [598, 494] width 1155 height 241
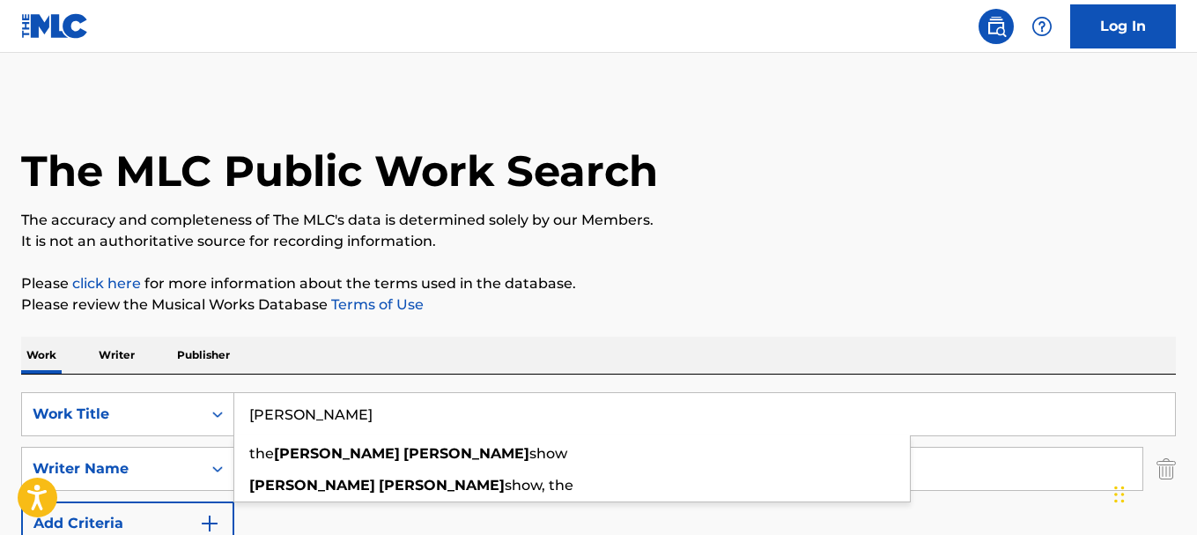
type input "emma bunton"
click at [636, 341] on div "Work Writer Publisher" at bounding box center [598, 355] width 1155 height 37
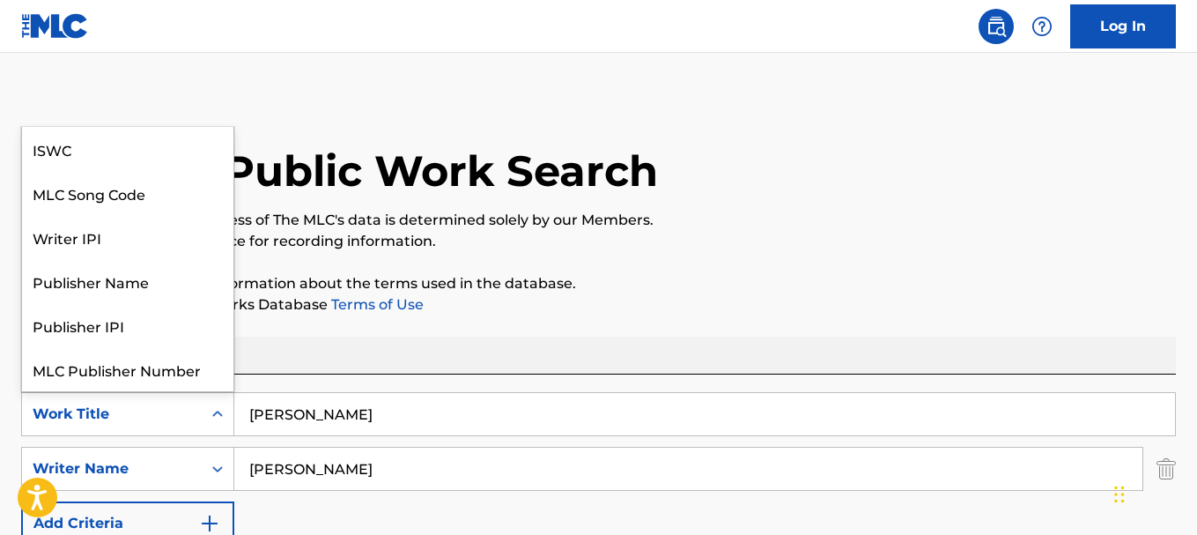
click at [206, 414] on div "Search Form" at bounding box center [218, 414] width 32 height 32
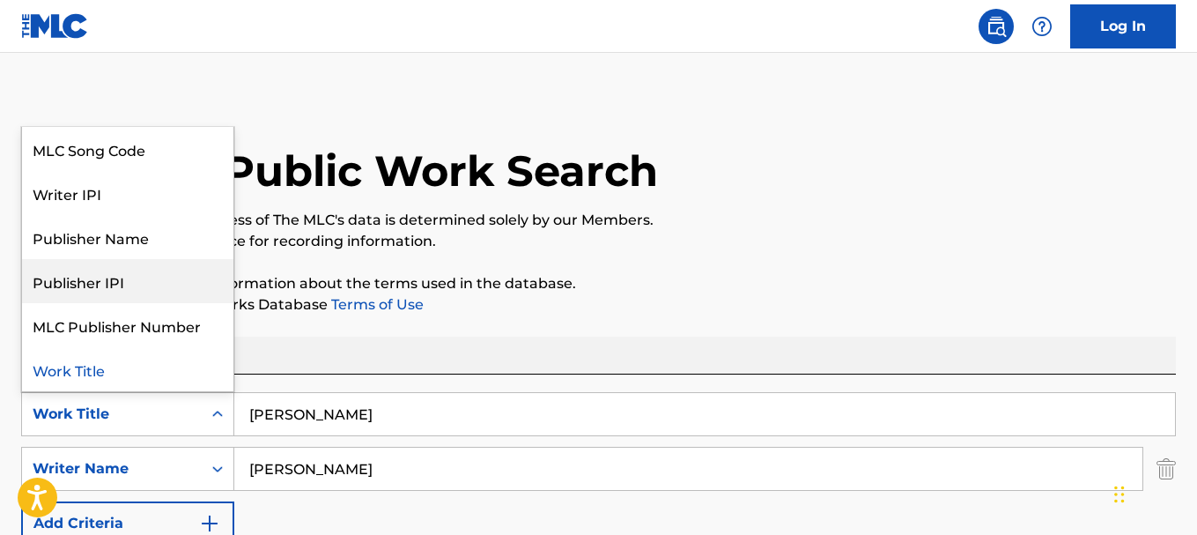
click at [468, 351] on div "Work Writer Publisher" at bounding box center [598, 355] width 1155 height 37
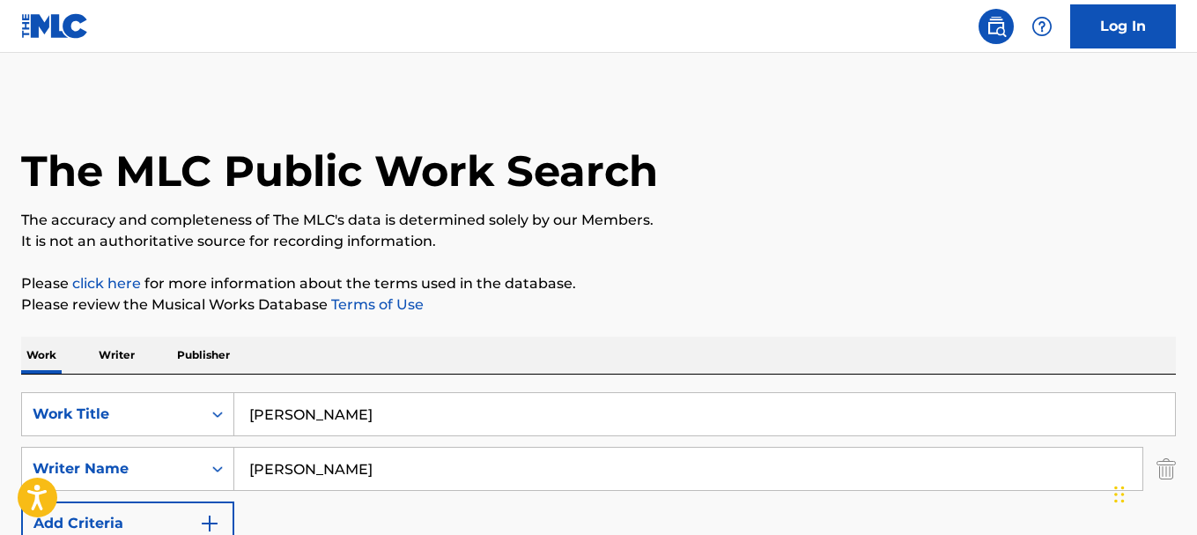
click at [130, 363] on p "Writer" at bounding box center [116, 355] width 47 height 37
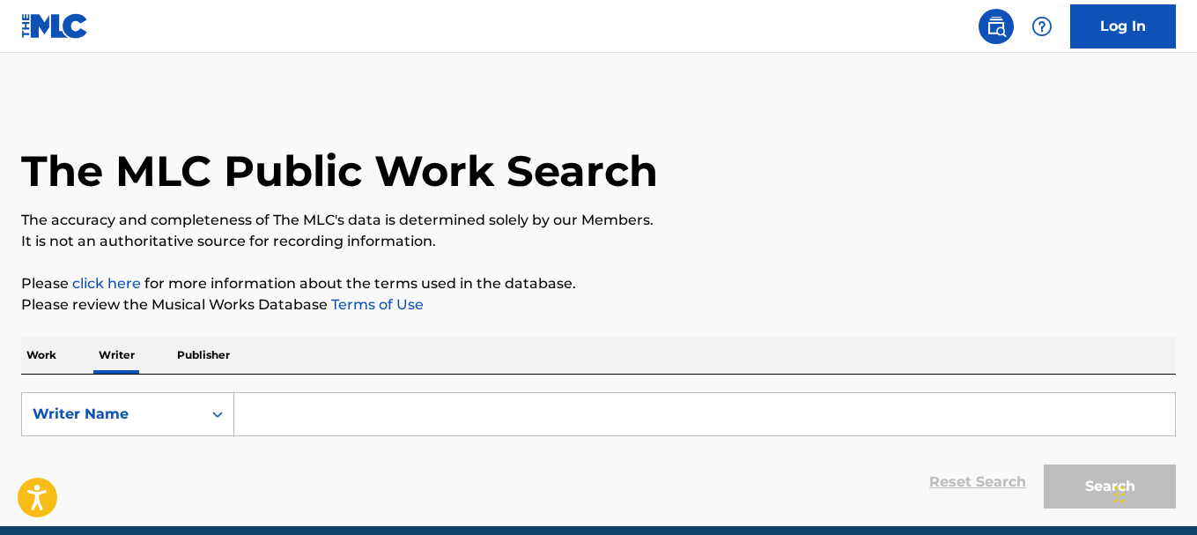
click at [308, 418] on input "Search Form" at bounding box center [704, 414] width 941 height 42
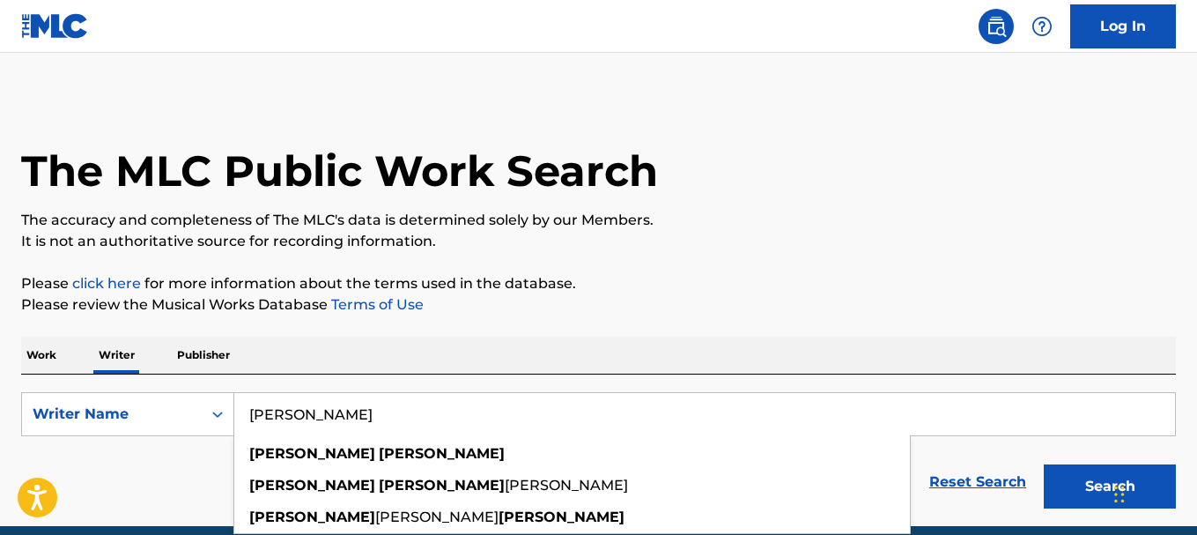
type input "emma bunton"
click at [1074, 490] on button "Search" at bounding box center [1110, 486] width 132 height 44
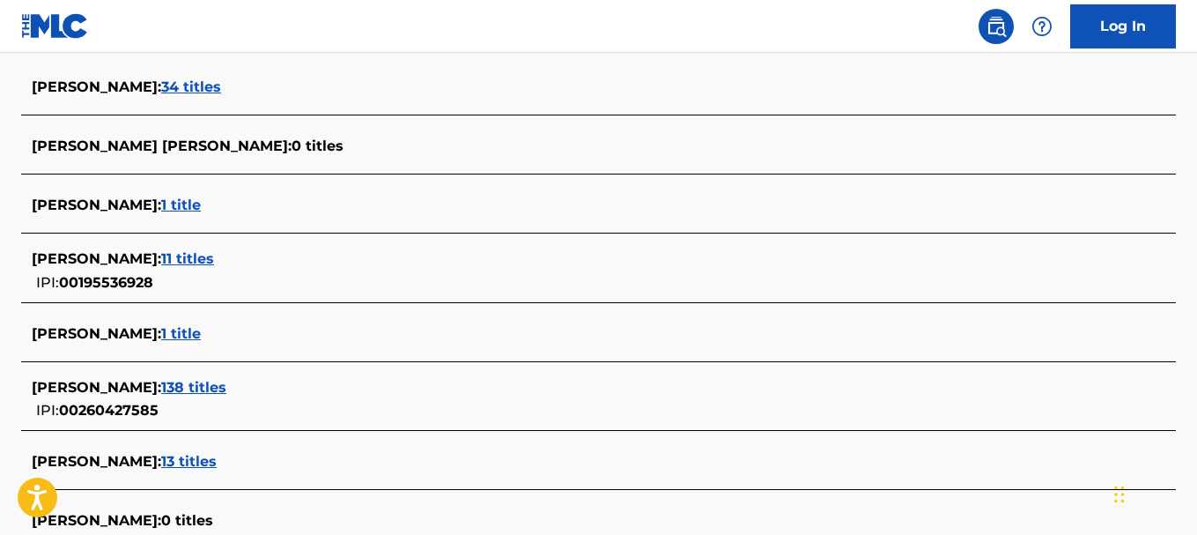
scroll to position [492, 0]
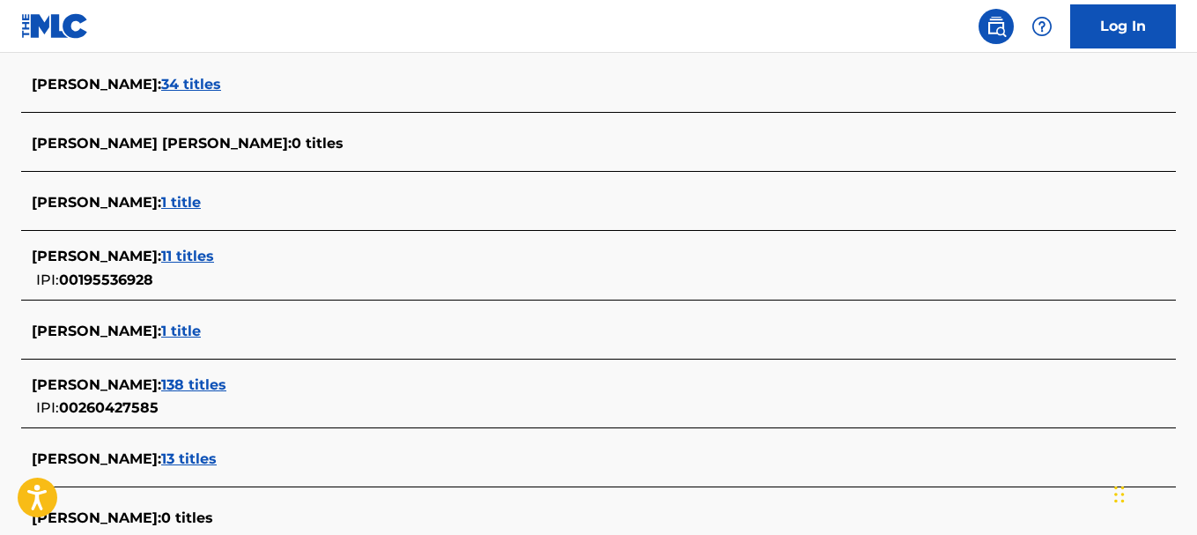
click at [184, 82] on span "34 titles" at bounding box center [191, 84] width 60 height 17
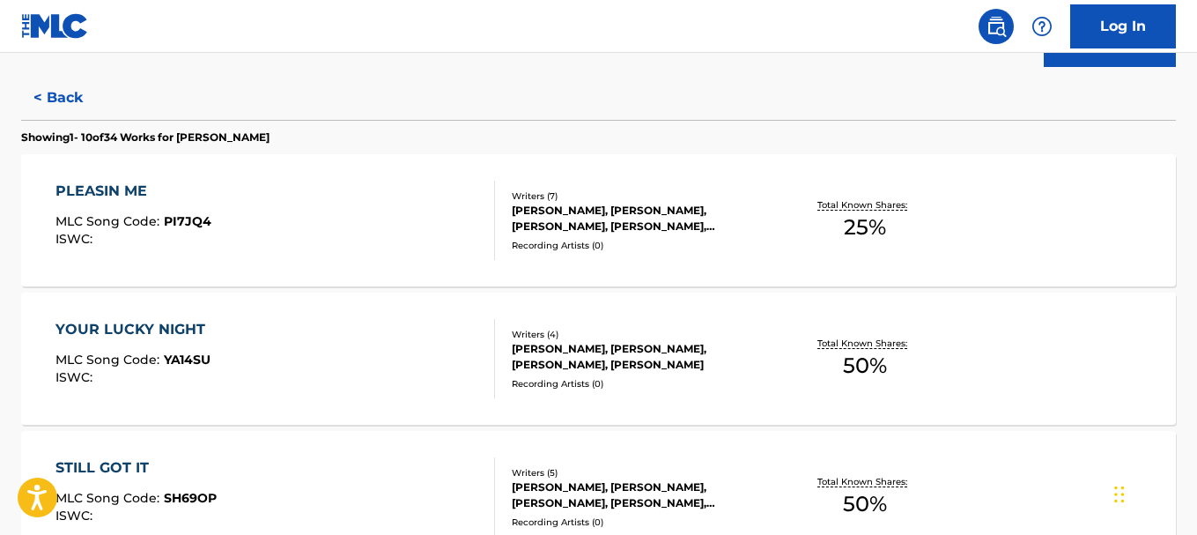
scroll to position [462, 0]
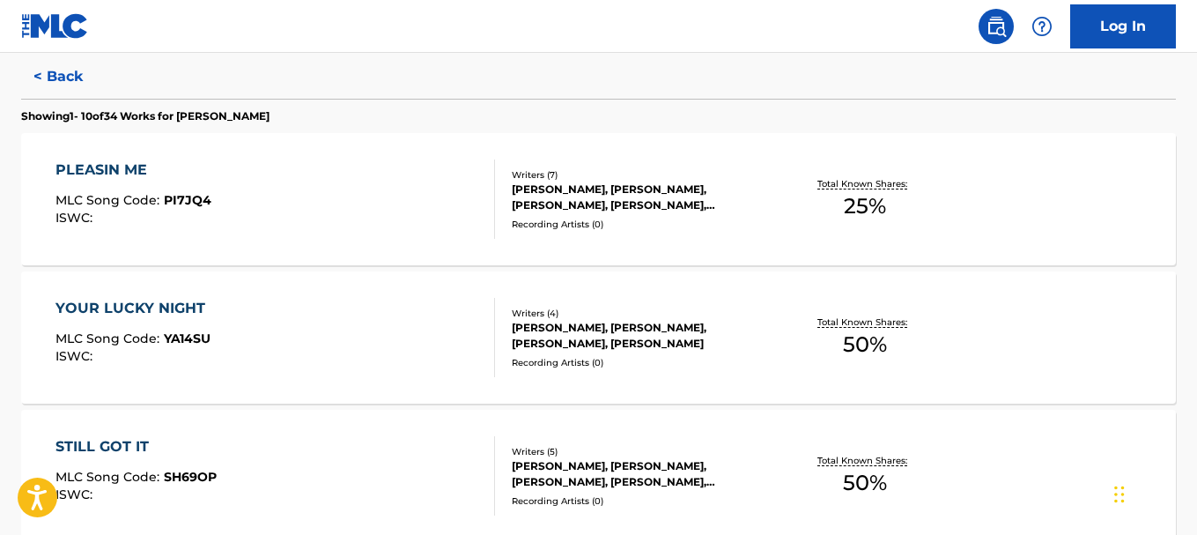
click at [163, 302] on div "YOUR LUCKY NIGHT" at bounding box center [134, 308] width 159 height 21
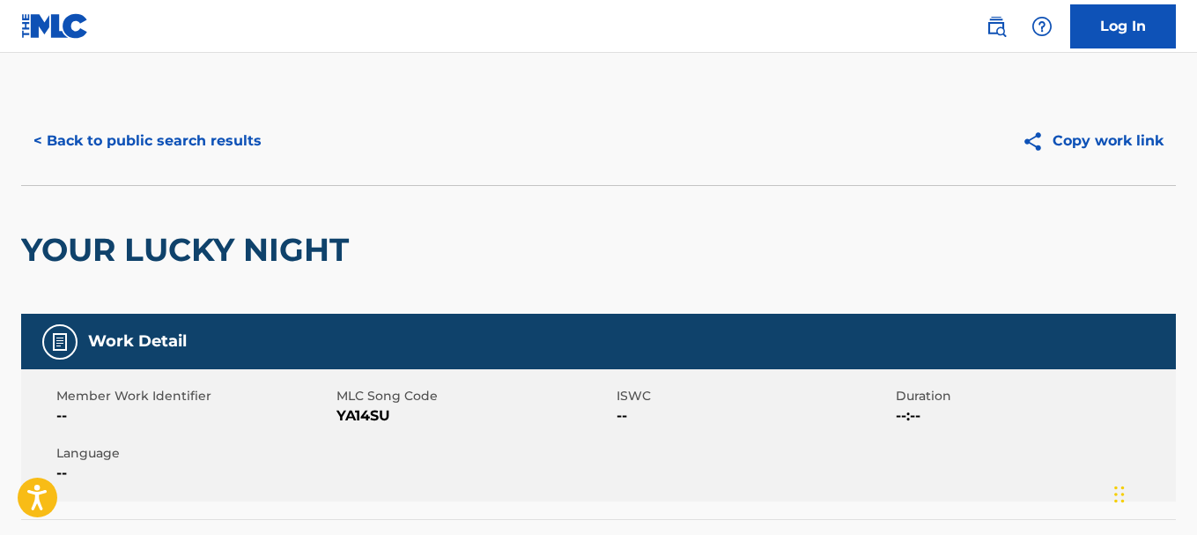
click at [71, 148] on button "< Back to public search results" at bounding box center [147, 141] width 253 height 44
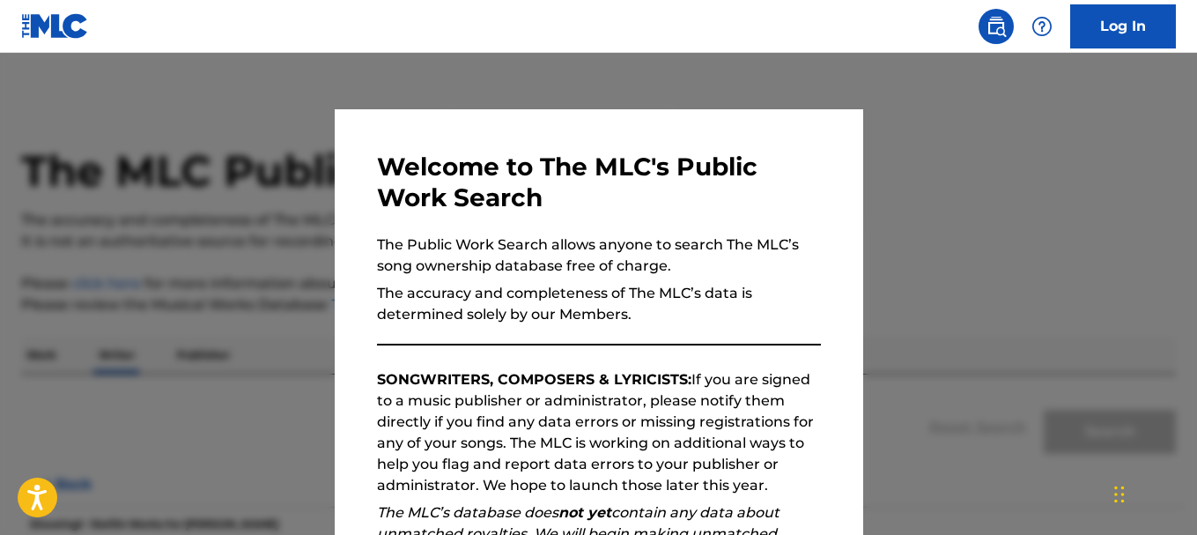
scroll to position [129, 0]
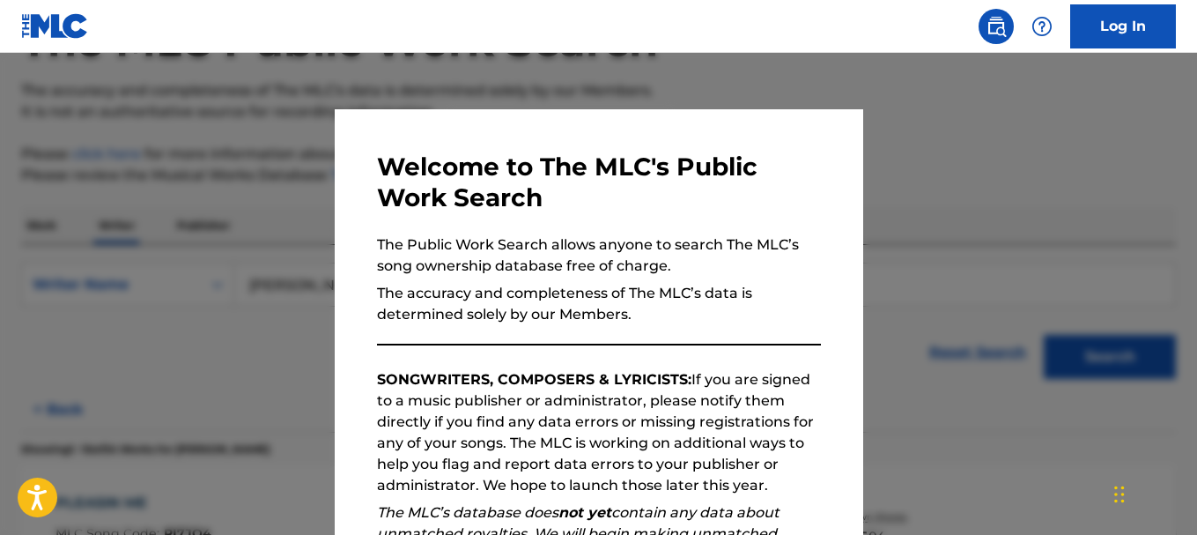
click at [984, 131] on div at bounding box center [598, 320] width 1197 height 535
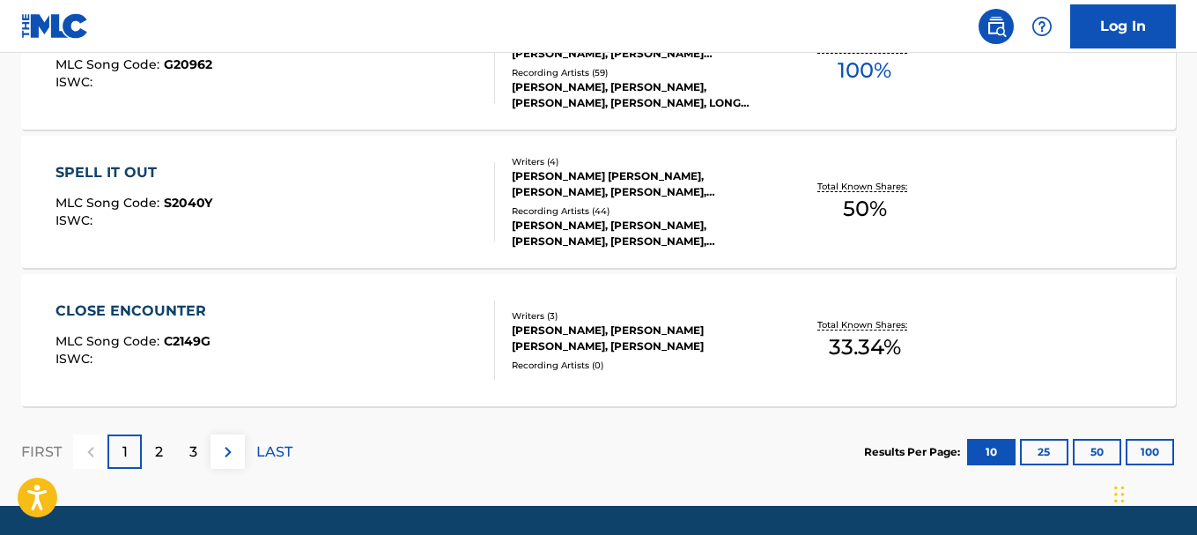
scroll to position [1609, 0]
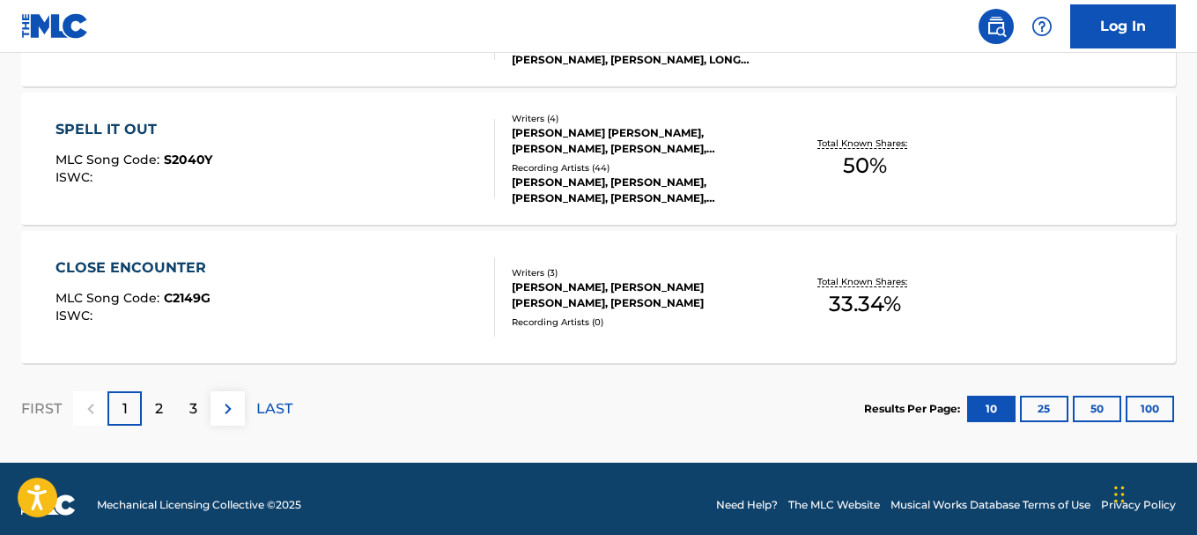
click at [158, 413] on p "2" at bounding box center [159, 408] width 8 height 21
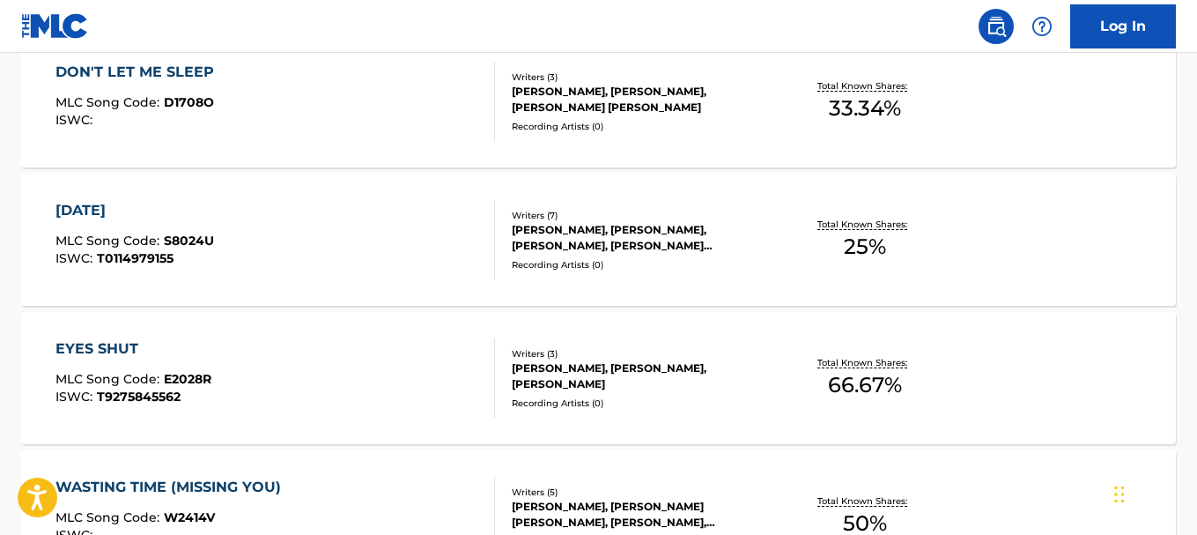
scroll to position [565, 0]
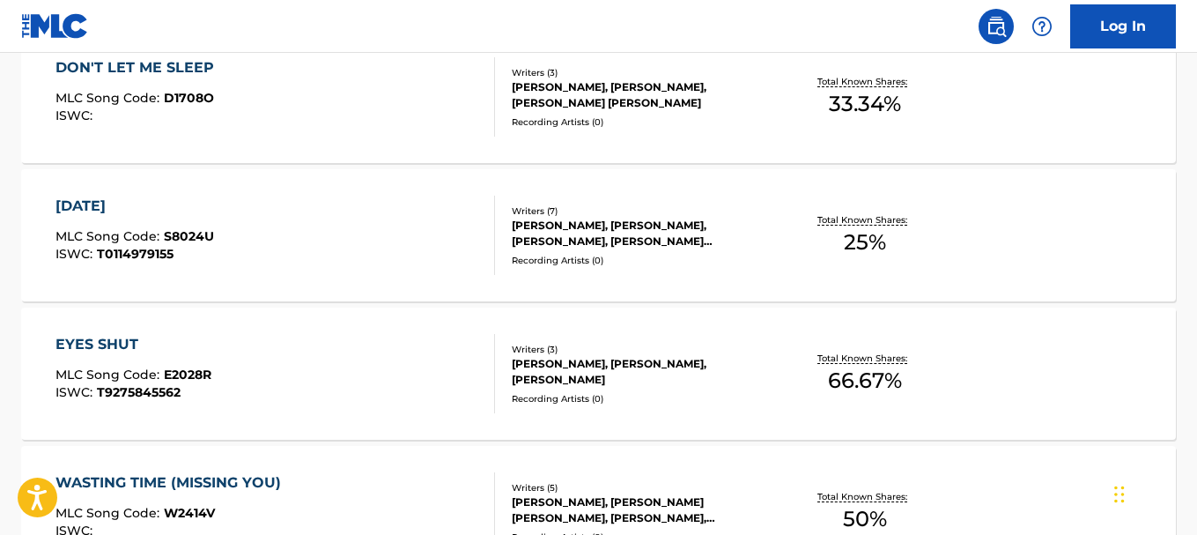
click at [329, 357] on div "EYES SHUT MLC Song Code : E2028R ISWC : T9275845562" at bounding box center [274, 373] width 439 height 79
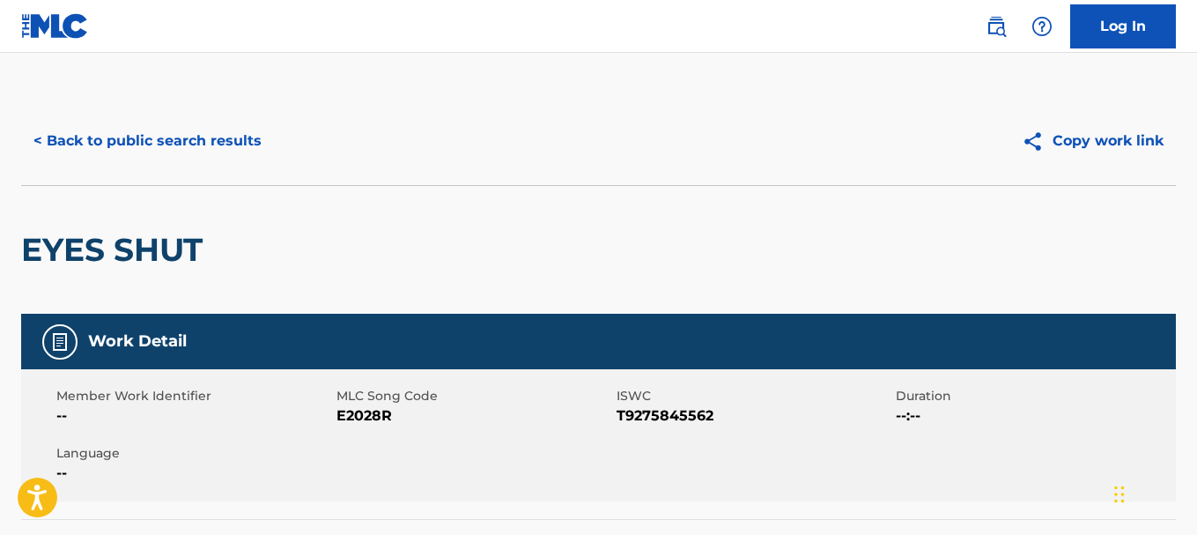
click at [192, 133] on button "< Back to public search results" at bounding box center [147, 141] width 253 height 44
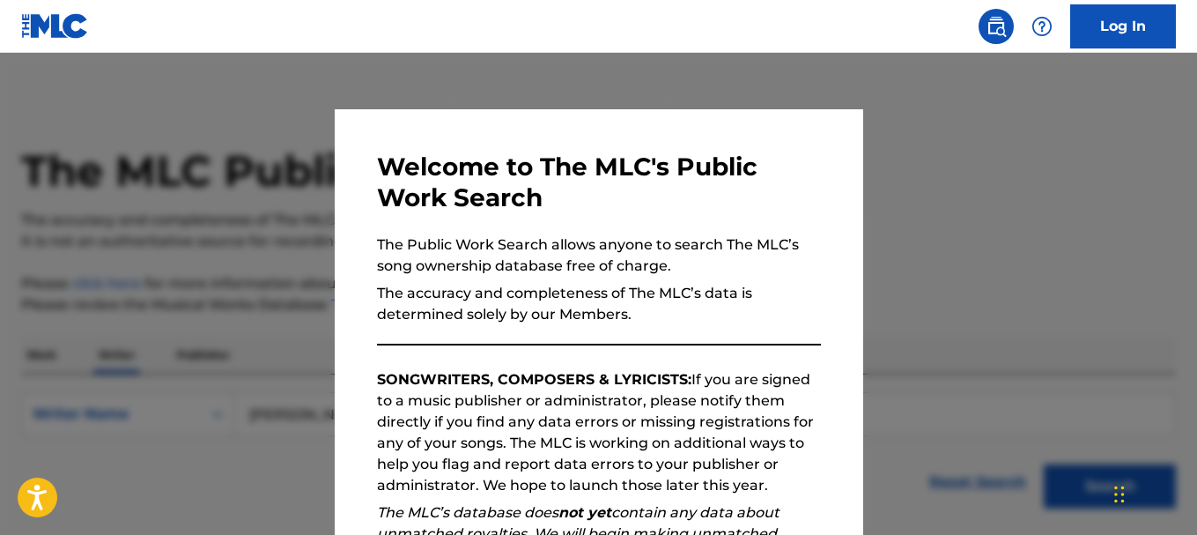
scroll to position [129, 0]
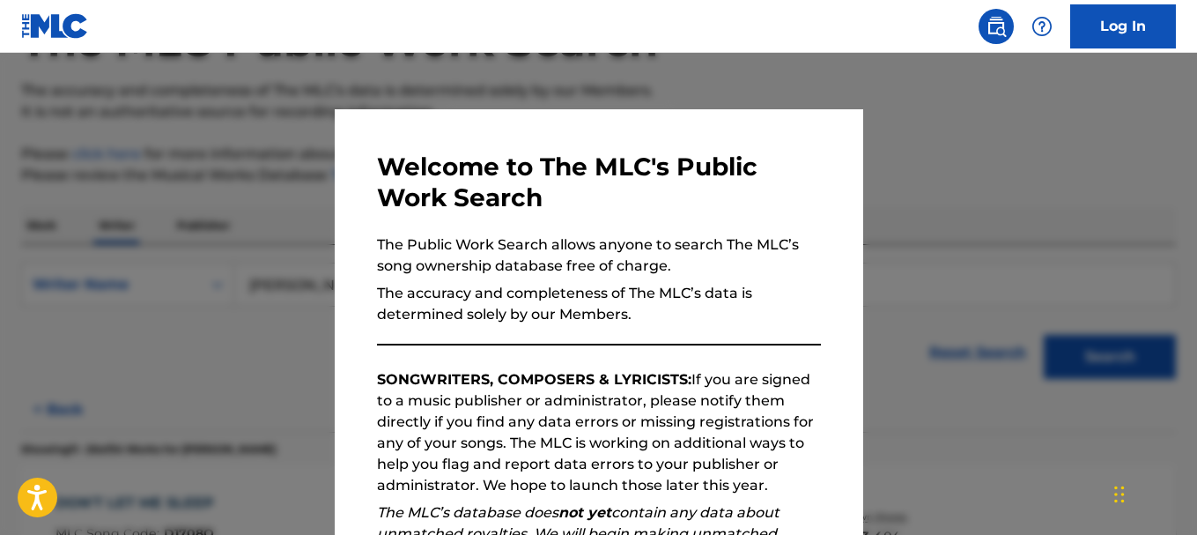
click at [967, 198] on div at bounding box center [598, 320] width 1197 height 535
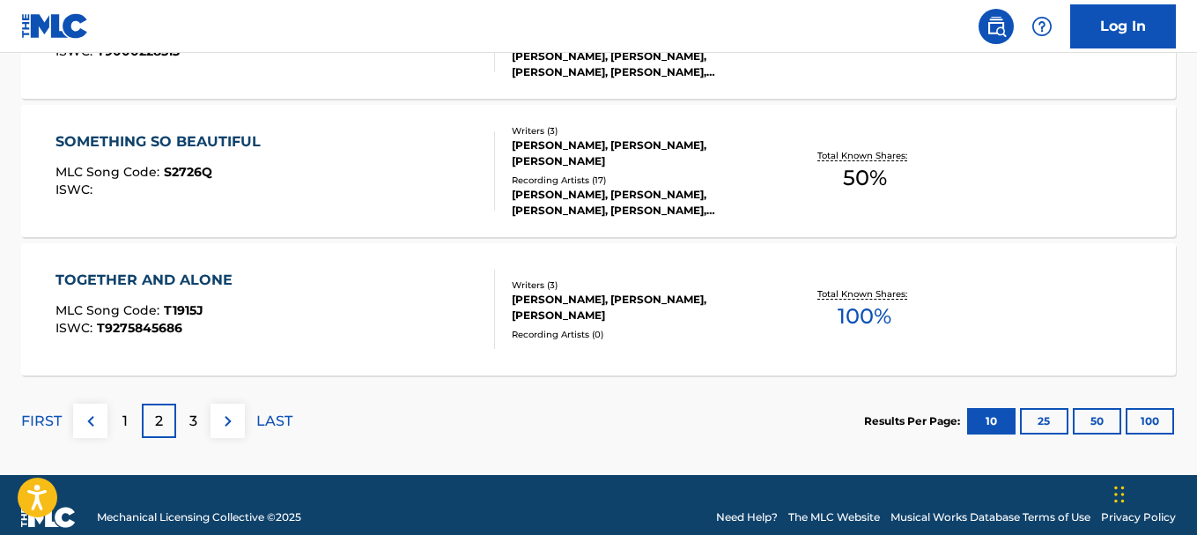
scroll to position [1604, 0]
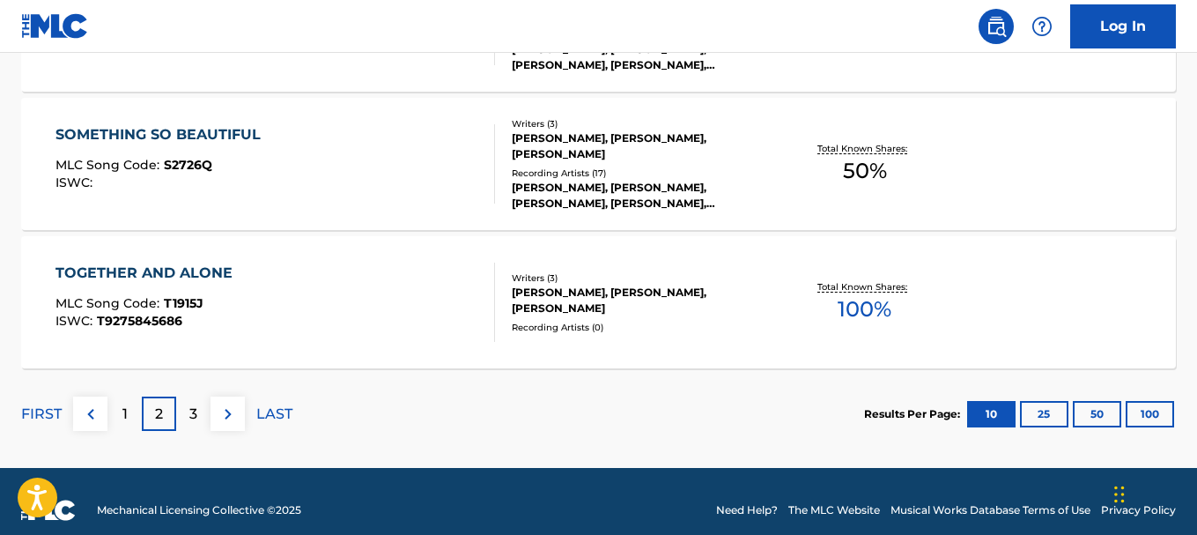
click at [201, 277] on div "TOGETHER AND ALONE" at bounding box center [148, 273] width 186 height 21
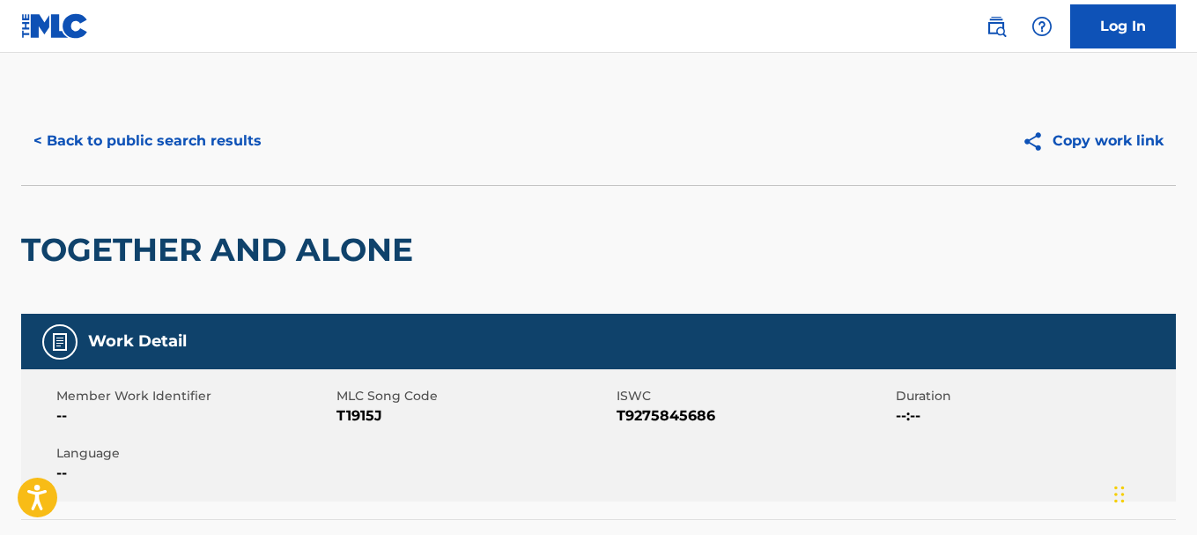
click at [635, 212] on div "TOGETHER AND ALONE" at bounding box center [598, 249] width 1155 height 129
click at [233, 144] on button "< Back to public search results" at bounding box center [147, 141] width 253 height 44
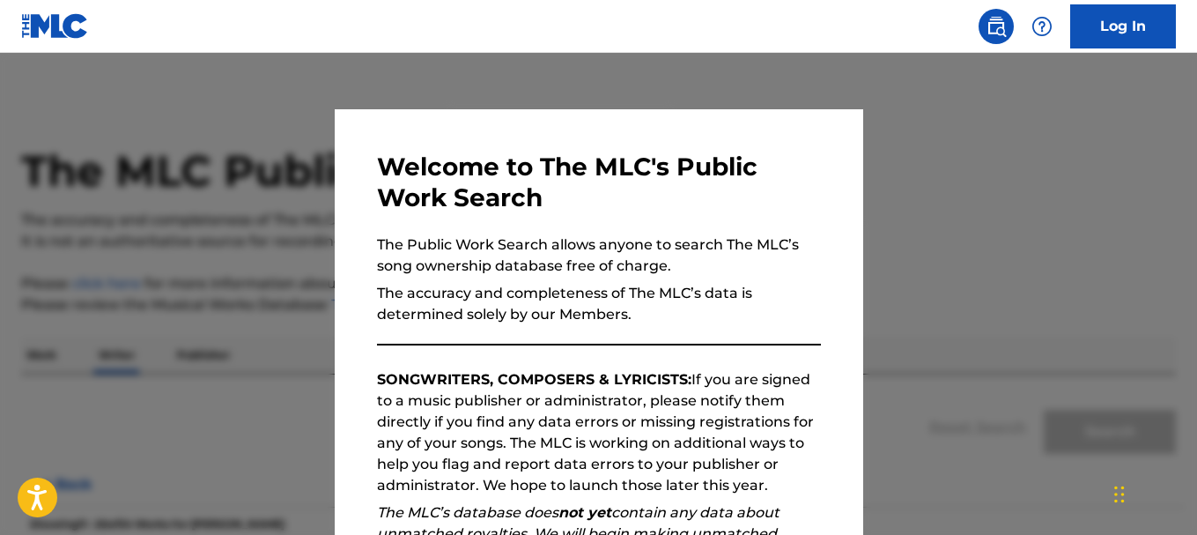
scroll to position [129, 0]
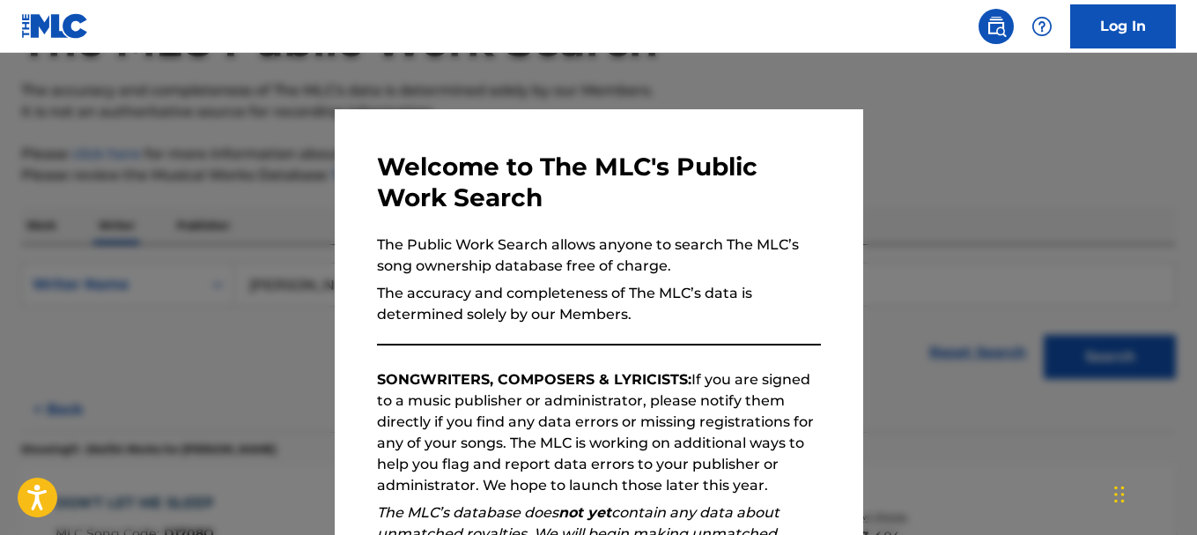
click at [921, 195] on div at bounding box center [598, 320] width 1197 height 535
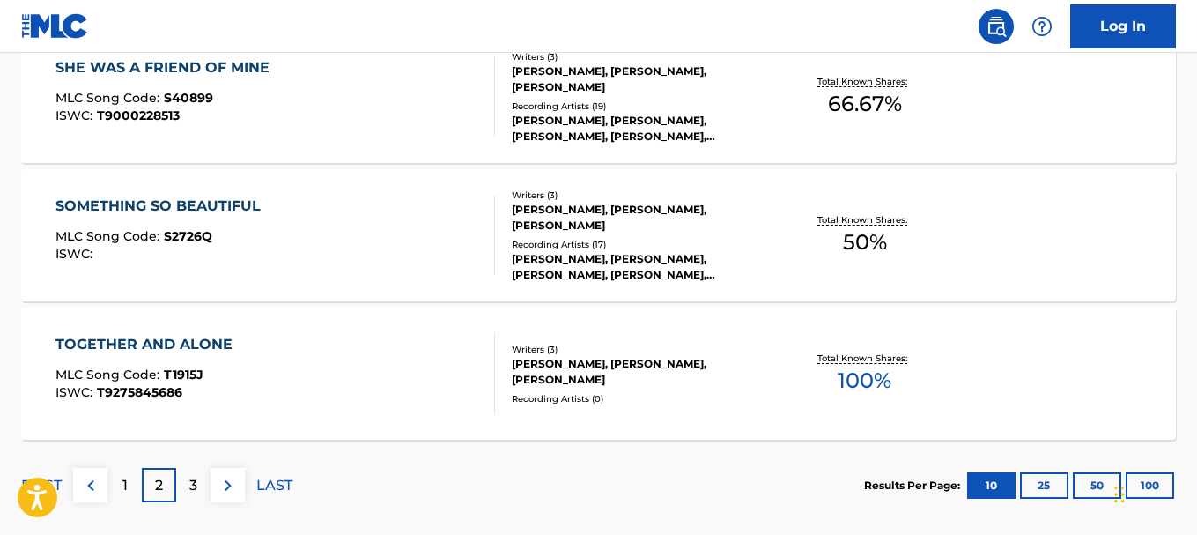
scroll to position [1622, 0]
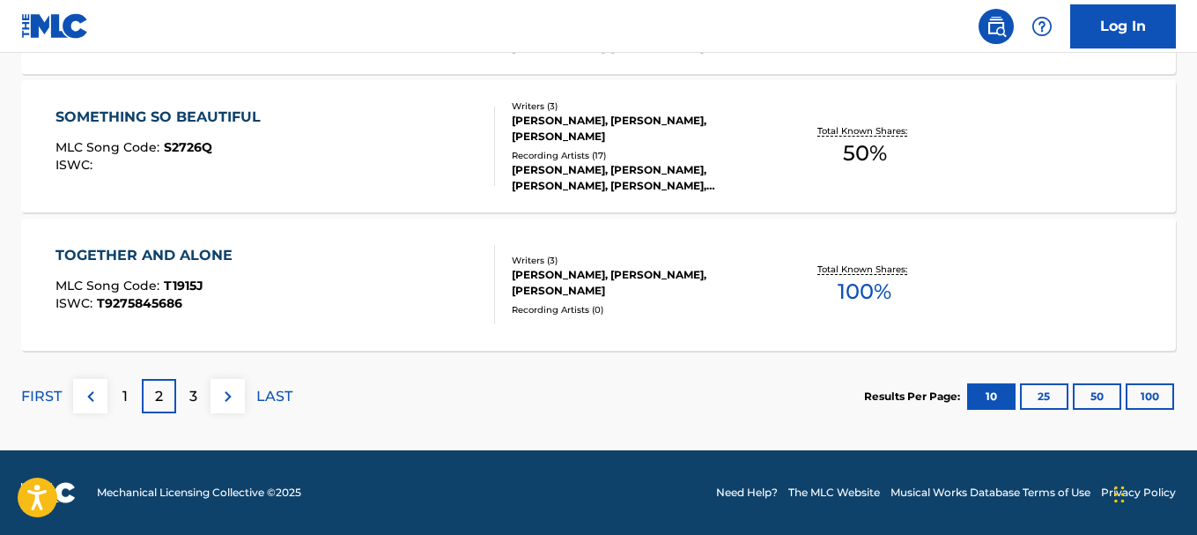
click at [196, 396] on p "3" at bounding box center [193, 396] width 8 height 21
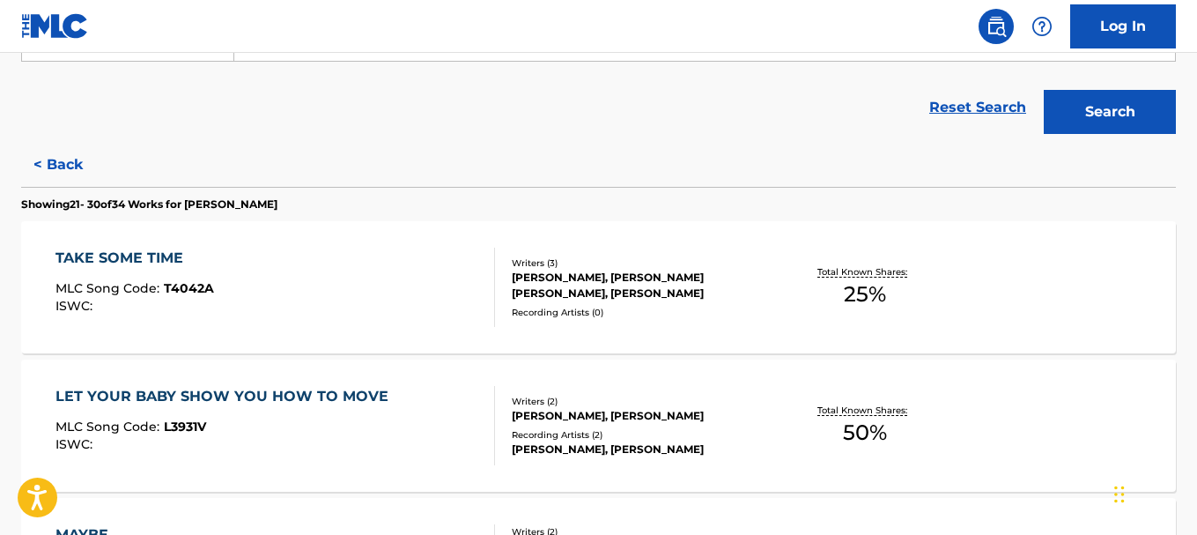
scroll to position [353, 0]
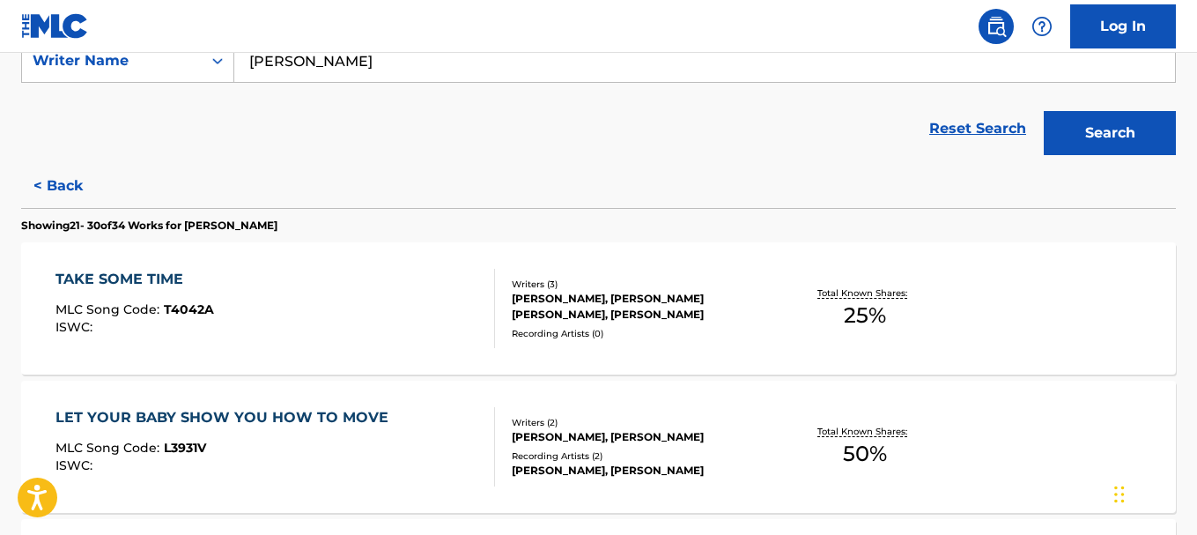
click at [51, 189] on button "< Back" at bounding box center [74, 186] width 106 height 44
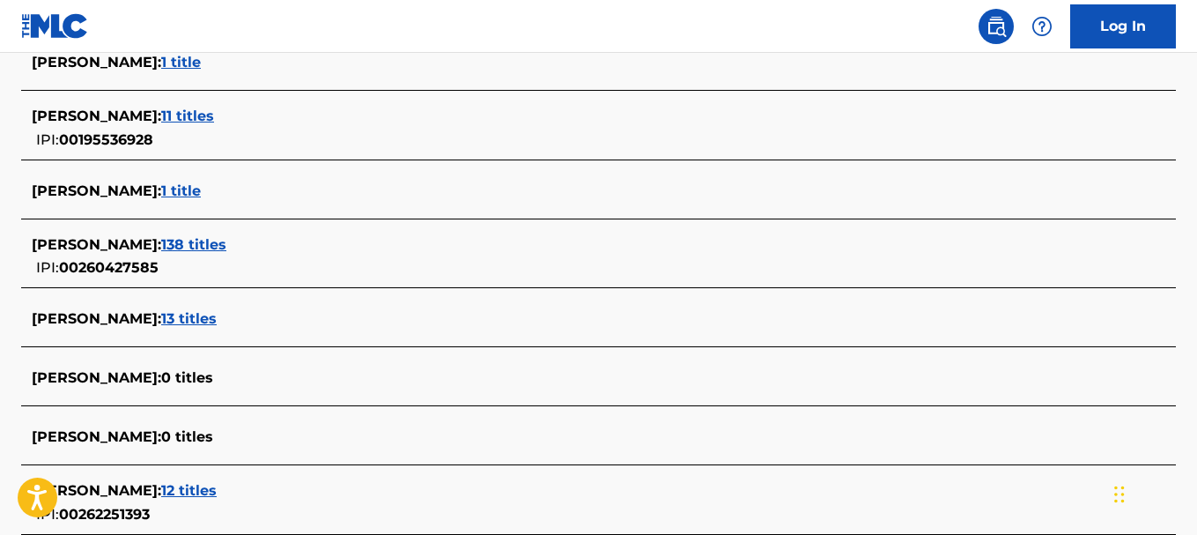
scroll to position [635, 0]
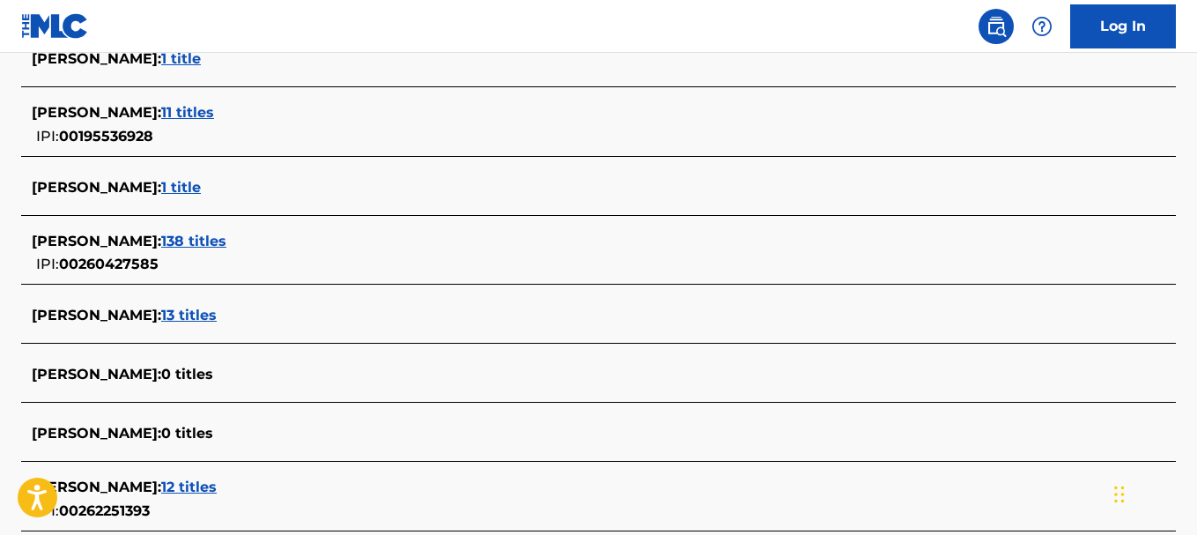
click at [217, 317] on span "13 titles" at bounding box center [188, 315] width 55 height 17
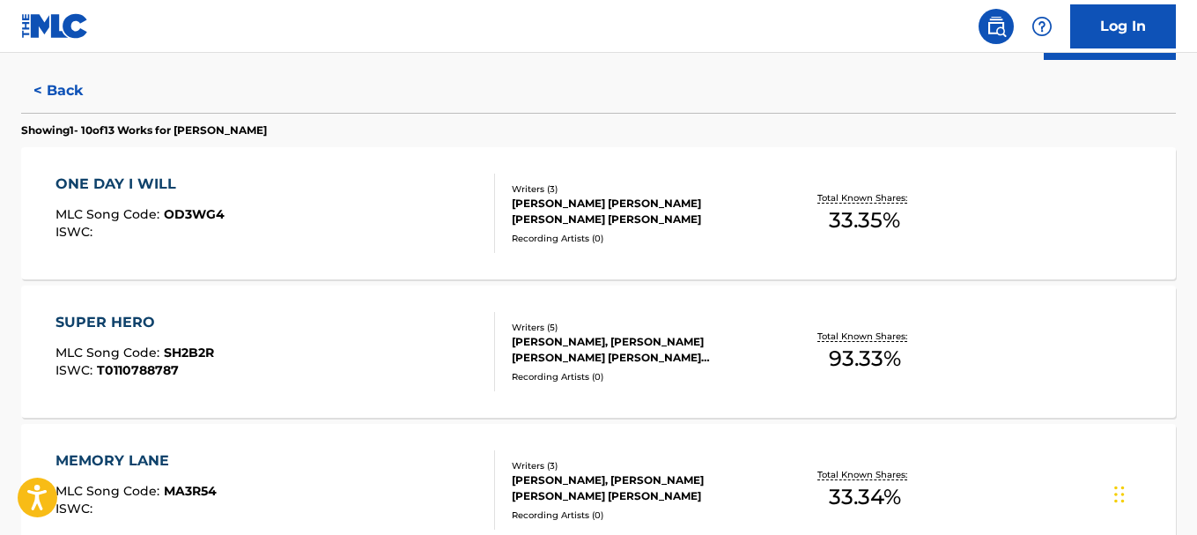
scroll to position [466, 0]
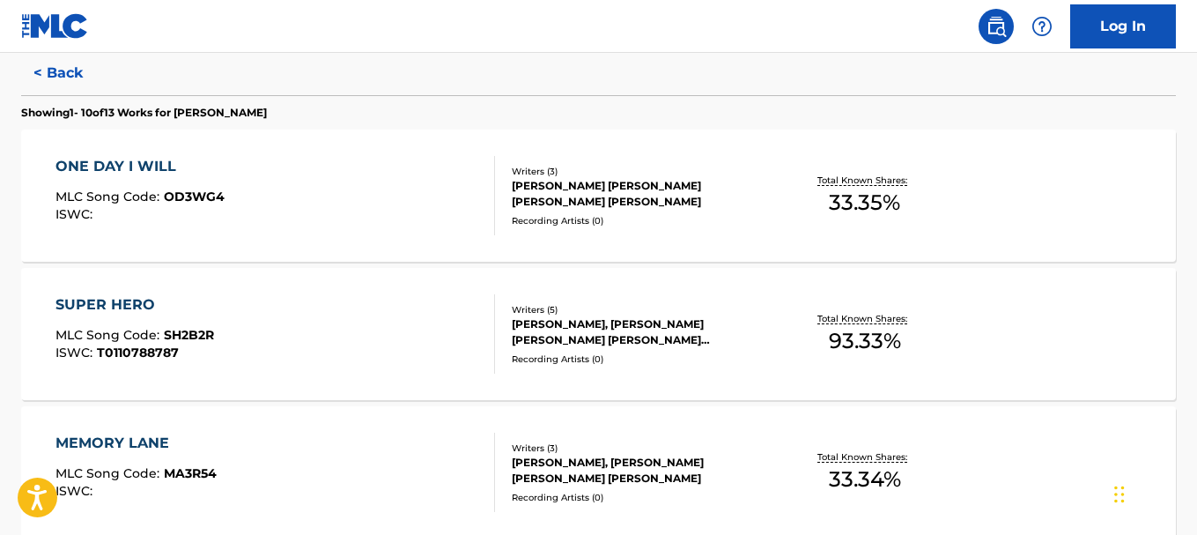
click at [120, 300] on div "SUPER HERO" at bounding box center [134, 304] width 159 height 21
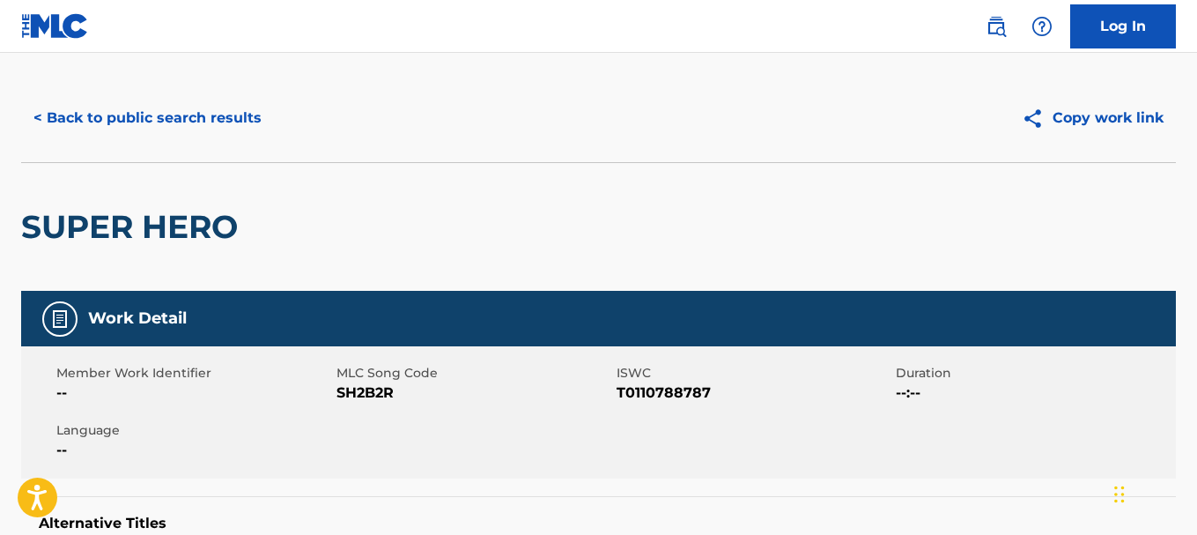
scroll to position [16, 0]
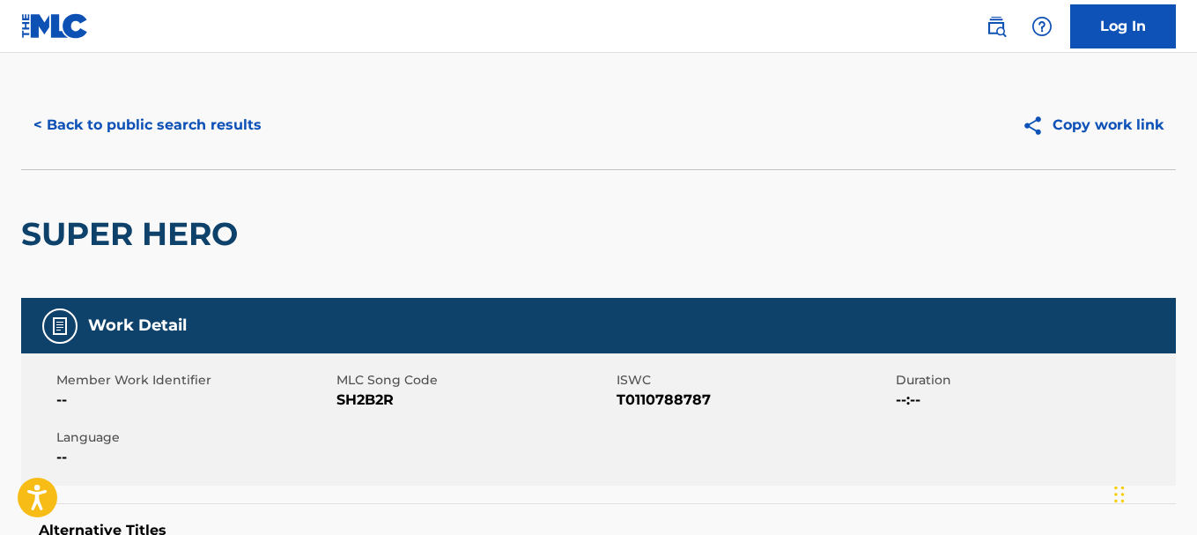
click at [222, 135] on button "< Back to public search results" at bounding box center [147, 125] width 253 height 44
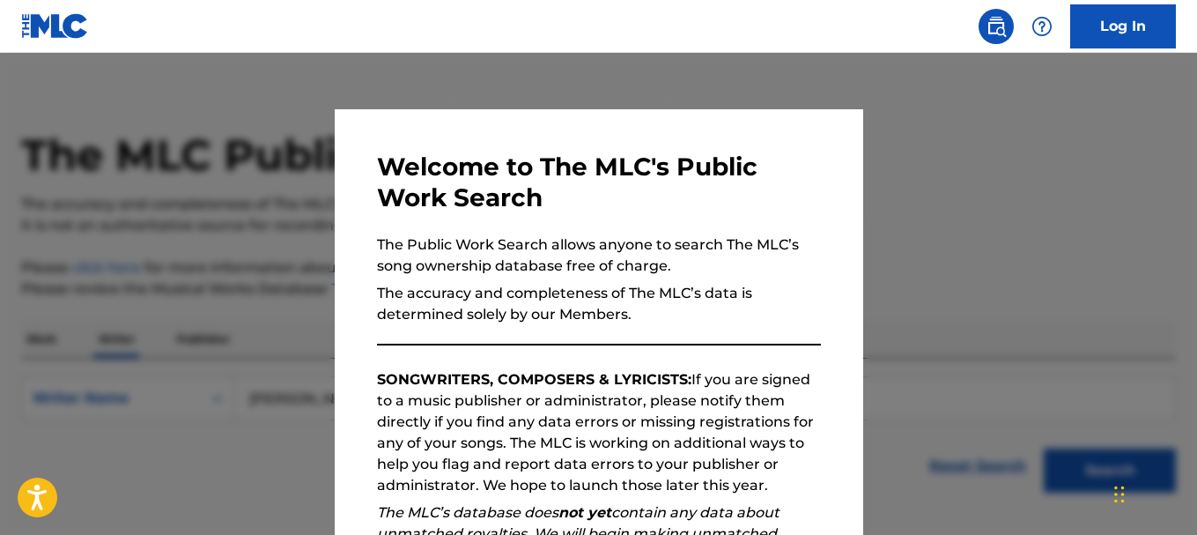
scroll to position [129, 0]
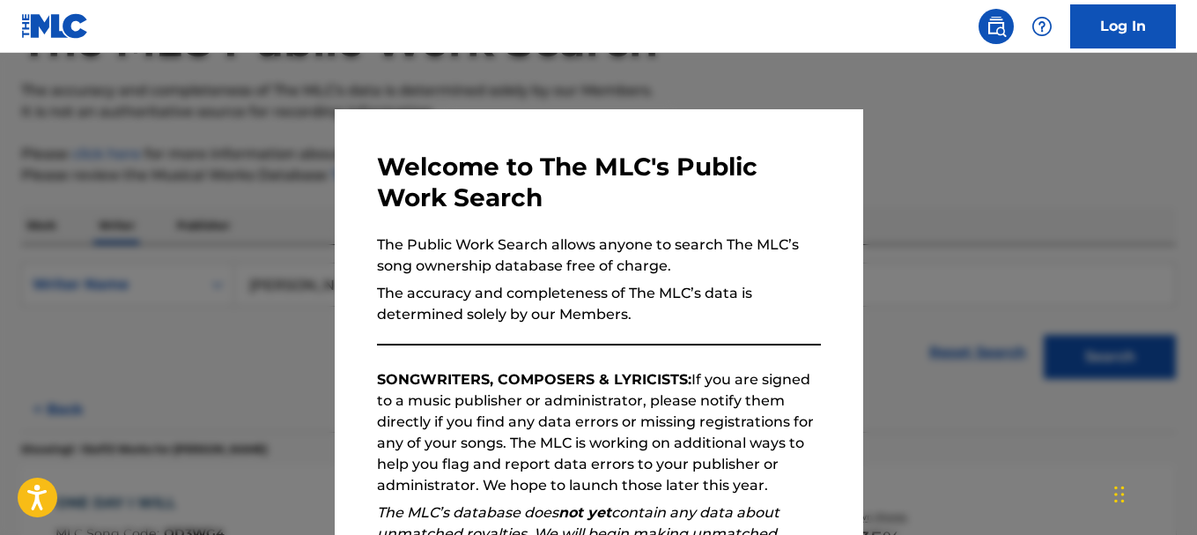
click at [868, 160] on div at bounding box center [598, 320] width 1197 height 535
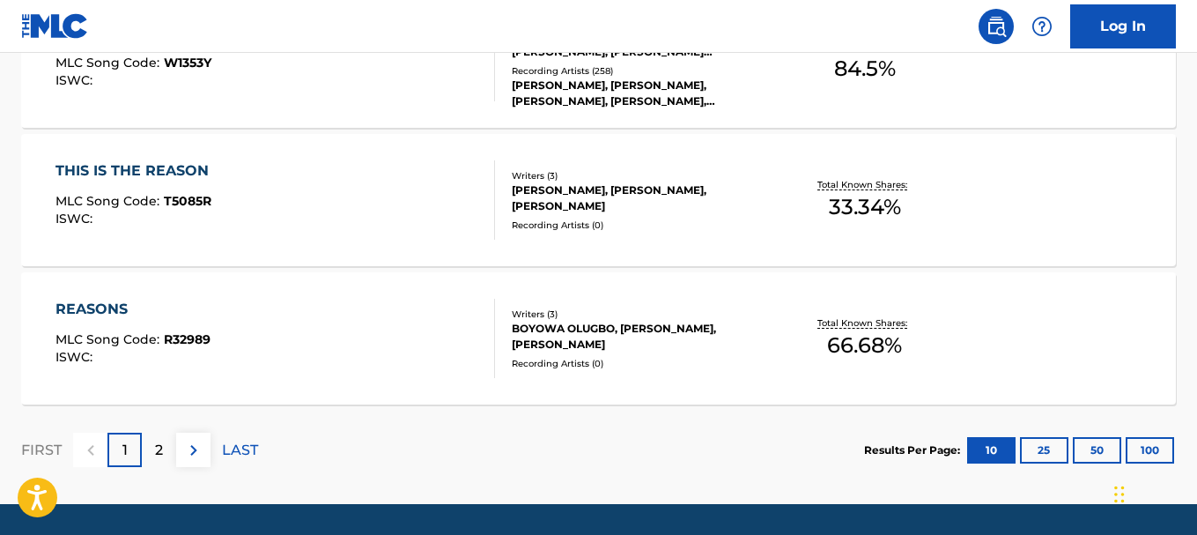
scroll to position [1594, 0]
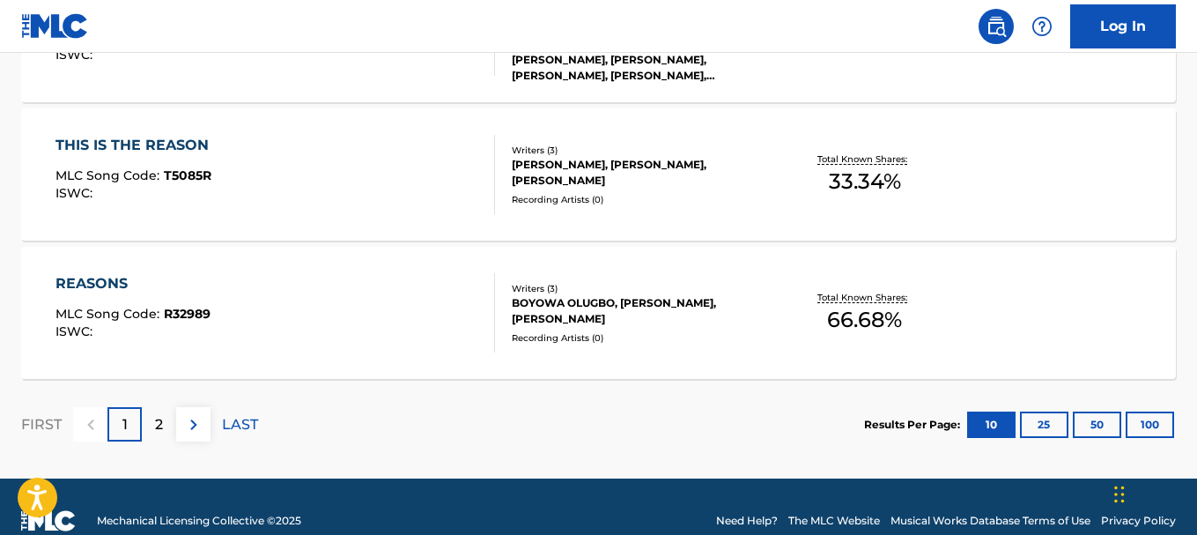
click at [194, 426] on img at bounding box center [193, 424] width 21 height 21
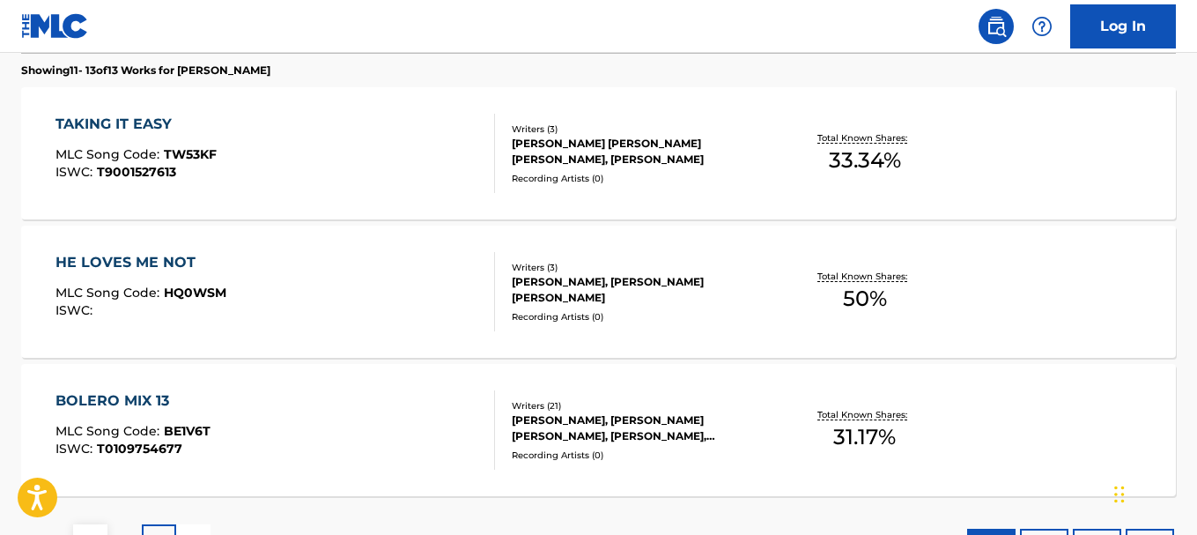
scroll to position [511, 0]
